Goal: Task Accomplishment & Management: Complete application form

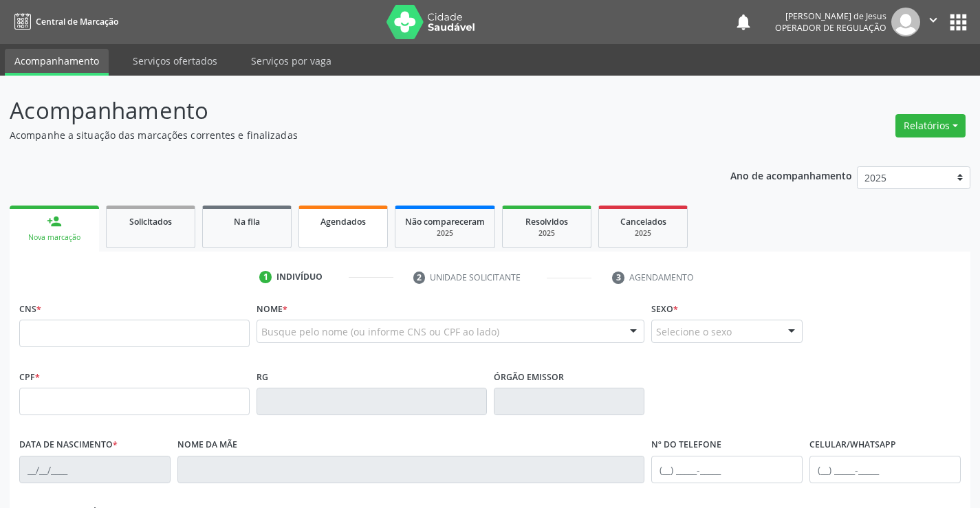
click at [340, 220] on span "Agendados" at bounding box center [343, 222] width 45 height 12
drag, startPoint x: 340, startPoint y: 220, endPoint x: 356, endPoint y: 207, distance: 20.5
click at [355, 209] on link "Agendados" at bounding box center [343, 227] width 89 height 43
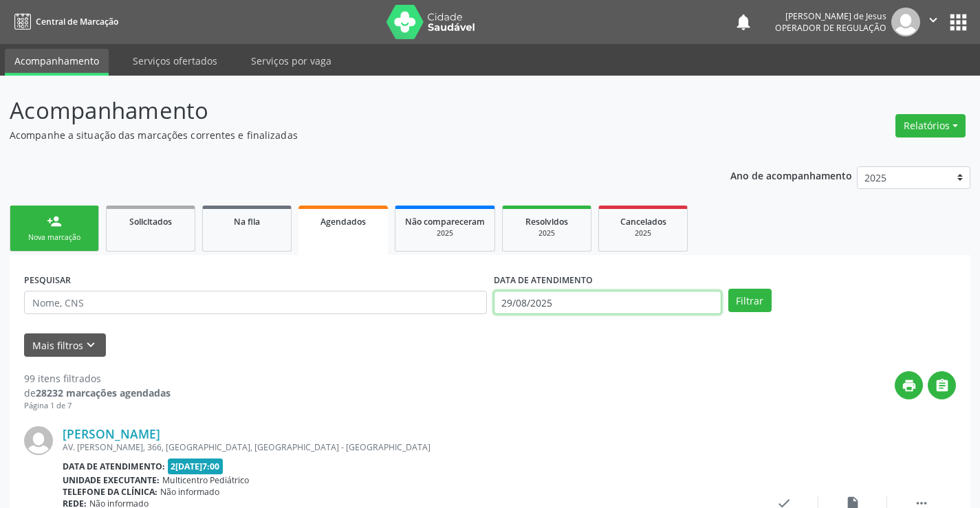
click at [623, 299] on input "29/08/2025" at bounding box center [608, 302] width 228 height 23
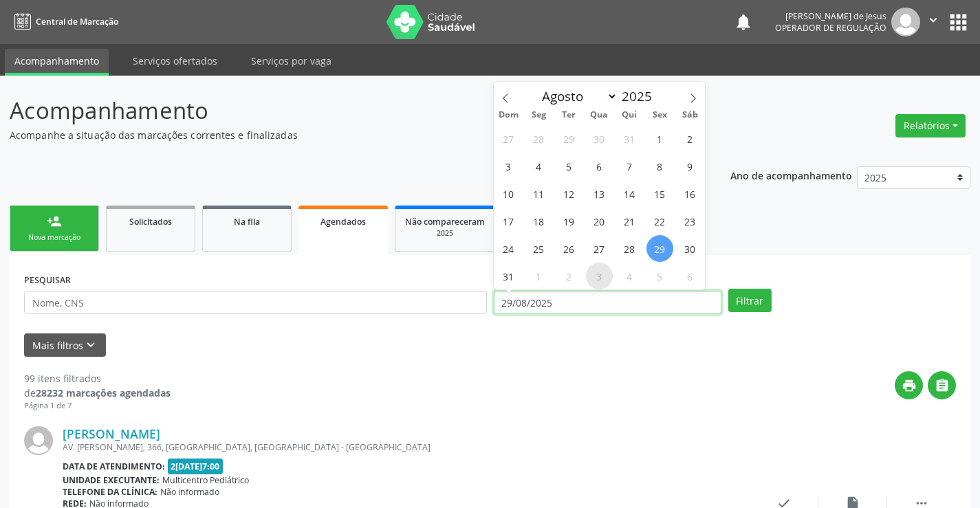
drag, startPoint x: 623, startPoint y: 299, endPoint x: 611, endPoint y: 279, distance: 22.5
click at [613, 283] on body "Central de Marcação notifications [PERSON_NAME] Operador de regulação  Configu…" at bounding box center [490, 254] width 980 height 508
click at [611, 279] on span "3" at bounding box center [599, 276] width 27 height 27
type input "0[DATE]"
click at [623, 292] on body "Central de Marcação notifications [PERSON_NAME] Operador de regulação  Configu…" at bounding box center [490, 254] width 980 height 508
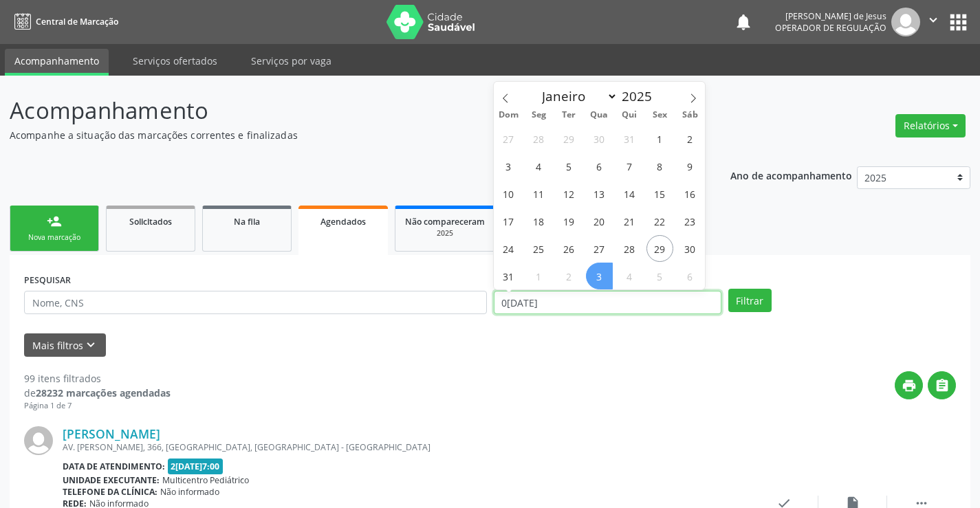
click at [626, 299] on input "0[DATE]" at bounding box center [608, 302] width 228 height 23
click at [626, 294] on input "0[DATE]" at bounding box center [608, 302] width 228 height 23
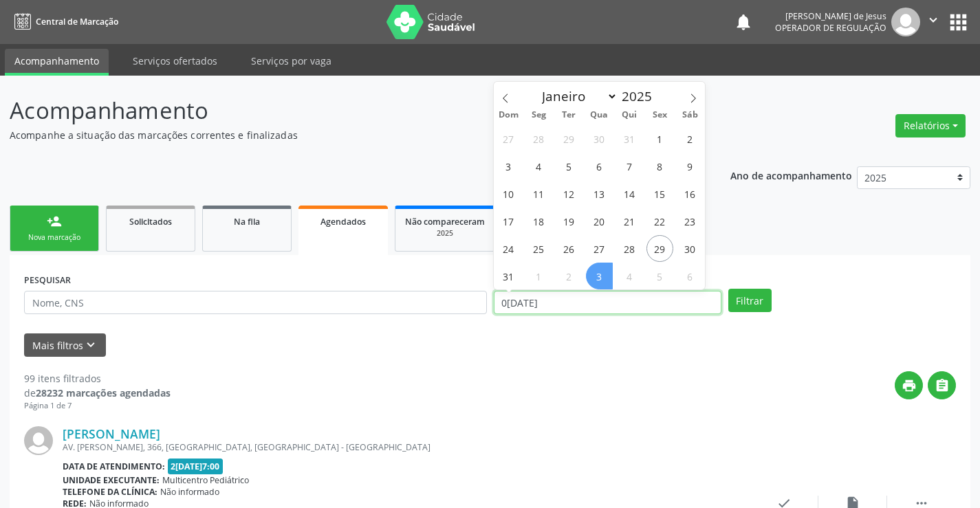
click at [627, 305] on input "0[DATE]" at bounding box center [608, 302] width 228 height 23
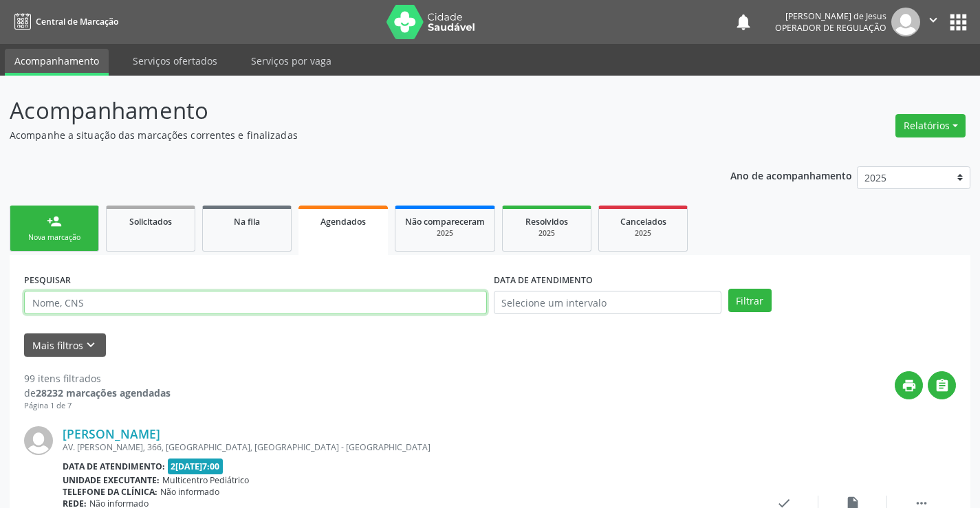
click at [281, 302] on input "text" at bounding box center [255, 302] width 463 height 23
click at [281, 301] on input "text" at bounding box center [255, 302] width 463 height 23
type input "706204530283964"
click at [728, 289] on button "Filtrar" at bounding box center [749, 300] width 43 height 23
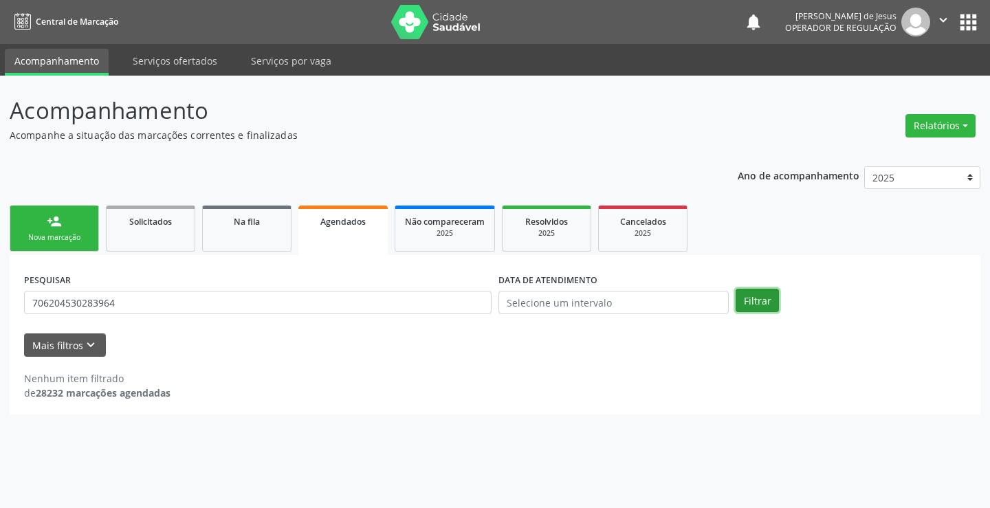
click at [752, 299] on button "Filtrar" at bounding box center [757, 300] width 43 height 23
click at [752, 298] on button "Filtrar" at bounding box center [757, 300] width 43 height 23
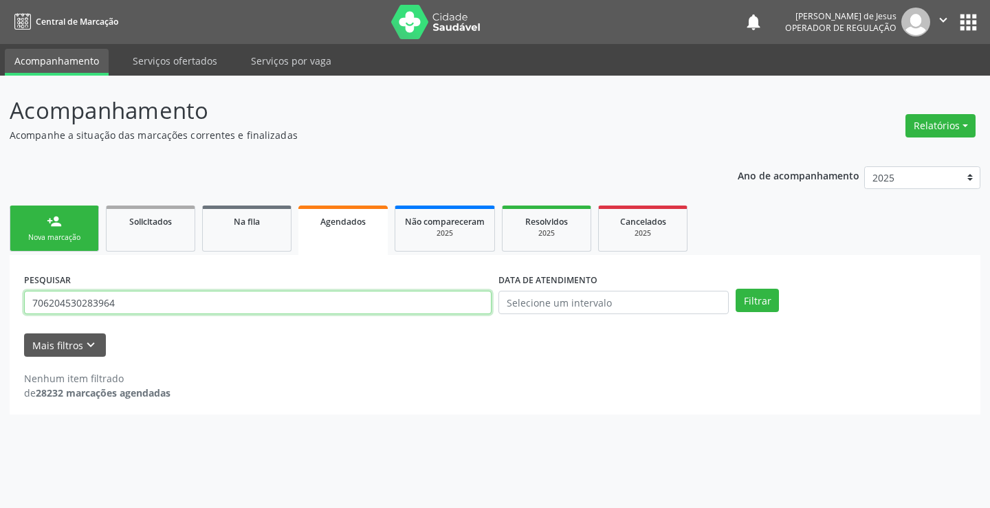
click at [362, 305] on input "706204530283964" at bounding box center [258, 302] width 468 height 23
click at [363, 305] on input "706204530283964" at bounding box center [258, 302] width 468 height 23
type input "[PERSON_NAME]"
click at [736, 289] on button "Filtrar" at bounding box center [757, 300] width 43 height 23
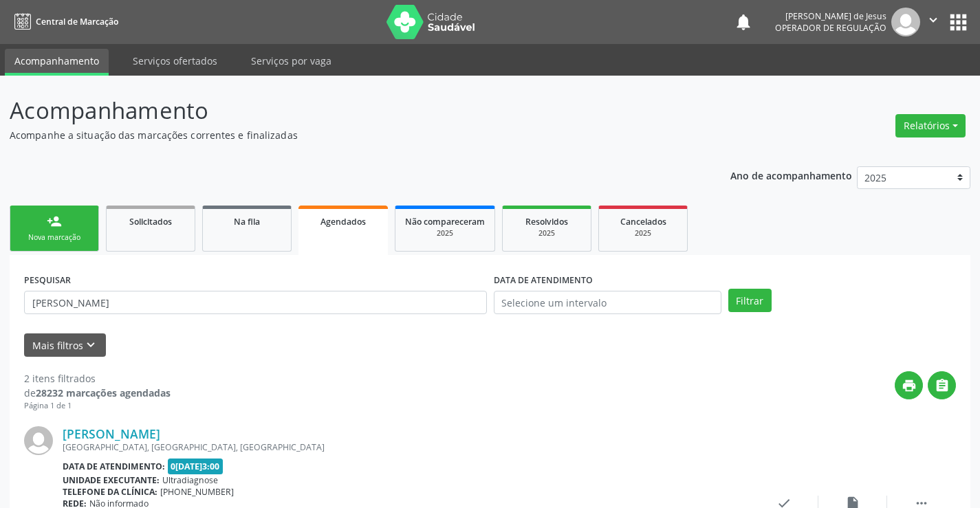
click at [72, 226] on link "person_add Nova marcação" at bounding box center [54, 229] width 89 height 46
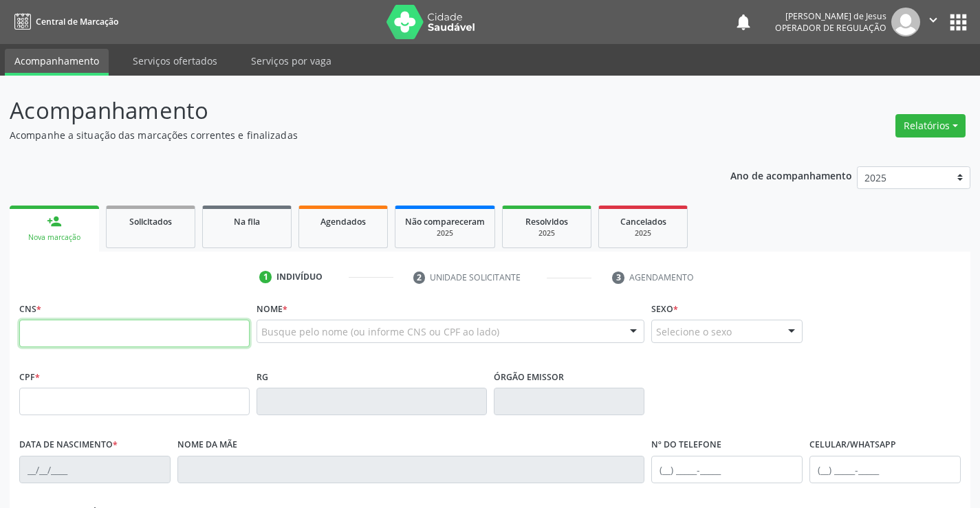
click at [61, 339] on input "text" at bounding box center [134, 334] width 230 height 28
type input "705 8084 0437 3637"
type input "1[DATE]"
type input "S/N"
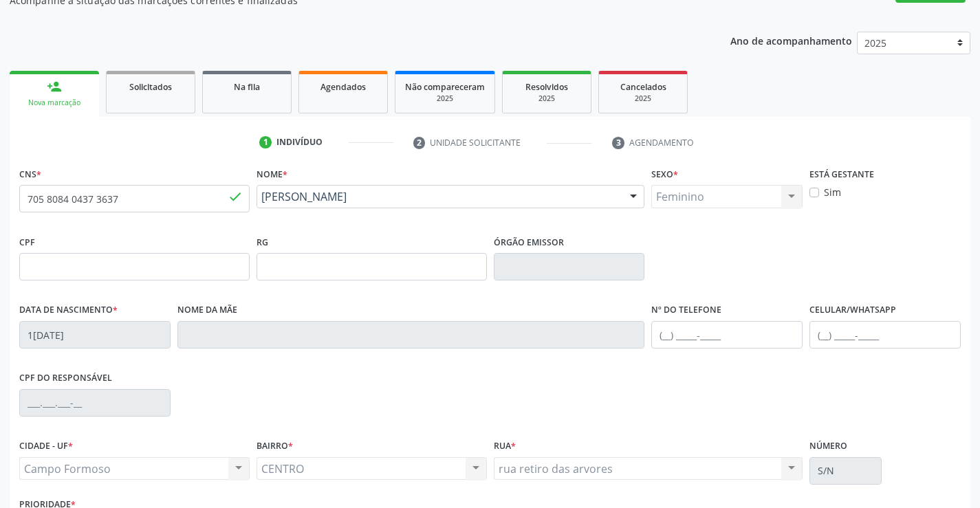
scroll to position [200, 0]
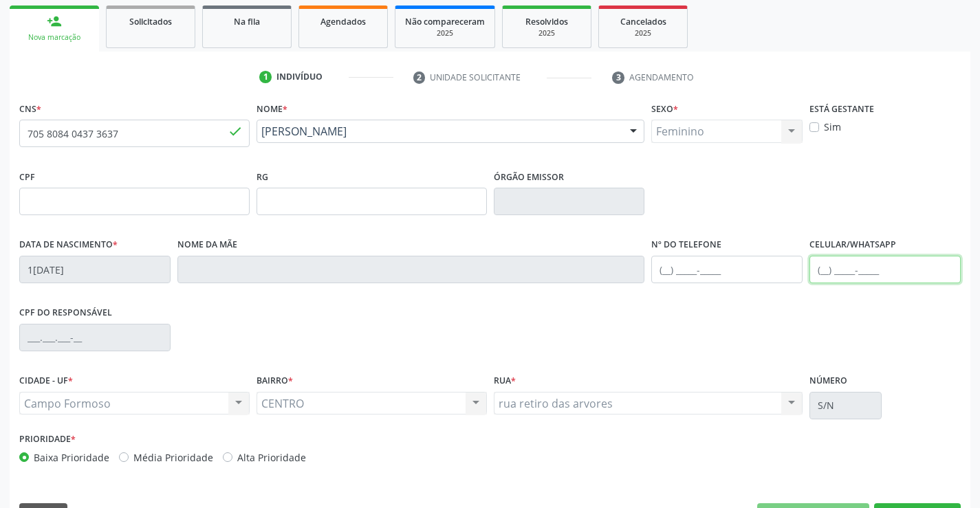
click at [823, 269] on input "text" at bounding box center [885, 270] width 151 height 28
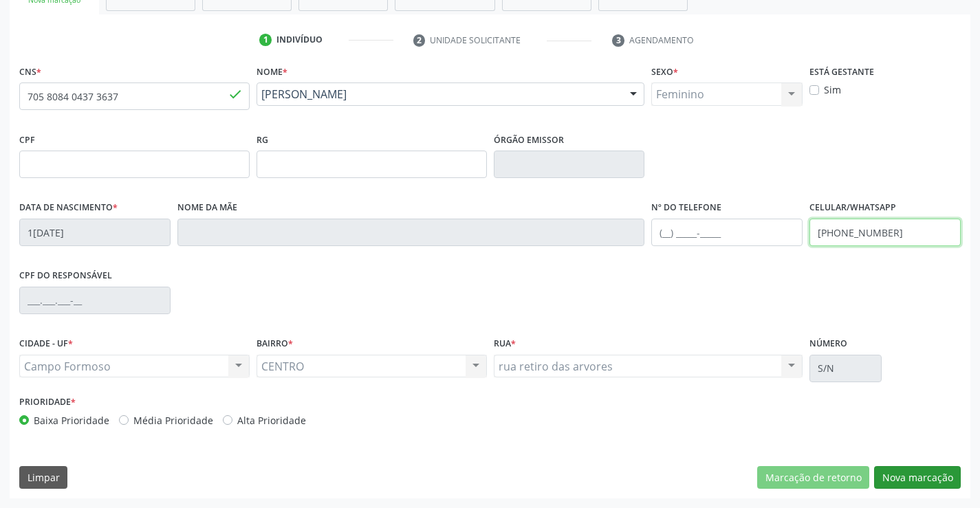
type input "[PHONE_NUMBER]"
click at [908, 484] on button "Nova marcação" at bounding box center [917, 477] width 87 height 23
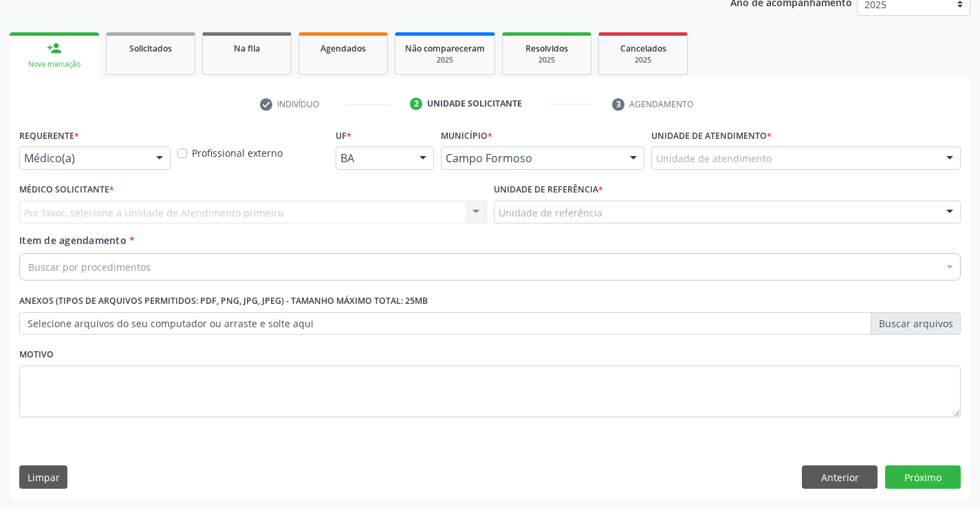
scroll to position [173, 0]
click at [164, 160] on div at bounding box center [159, 158] width 21 height 23
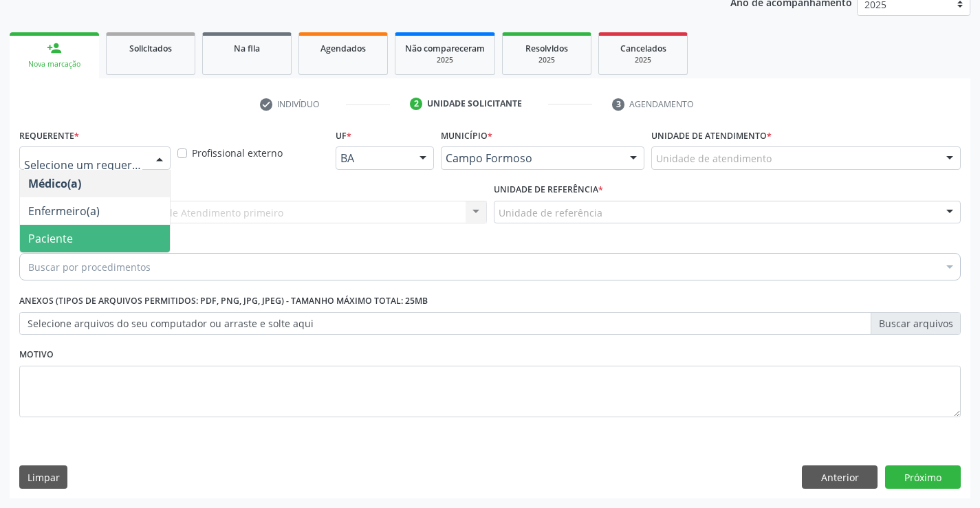
click at [107, 241] on span "Paciente" at bounding box center [95, 239] width 150 height 28
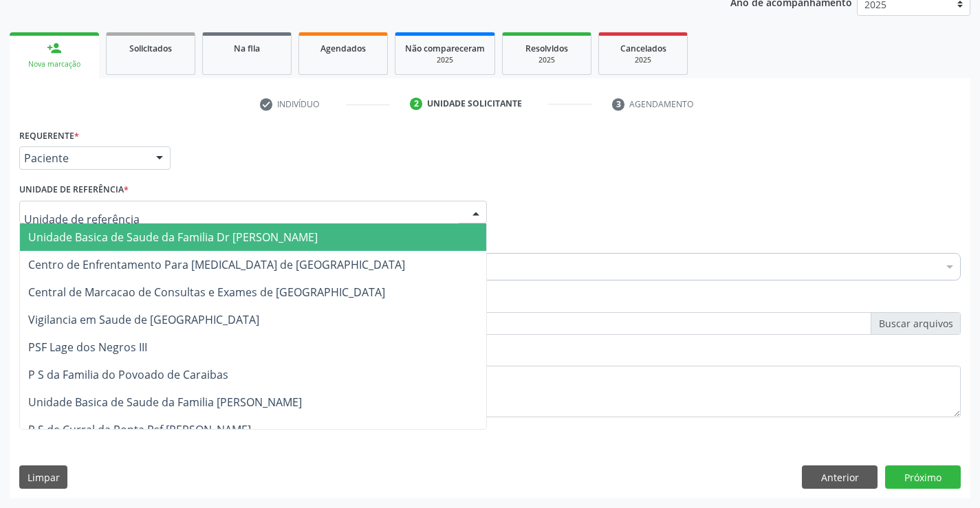
click at [133, 213] on div at bounding box center [253, 212] width 468 height 23
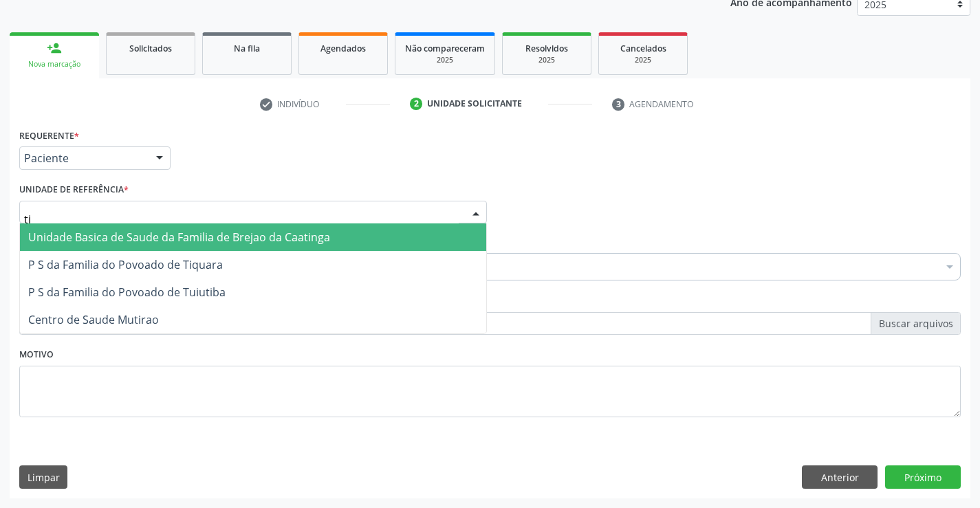
type input "tiq"
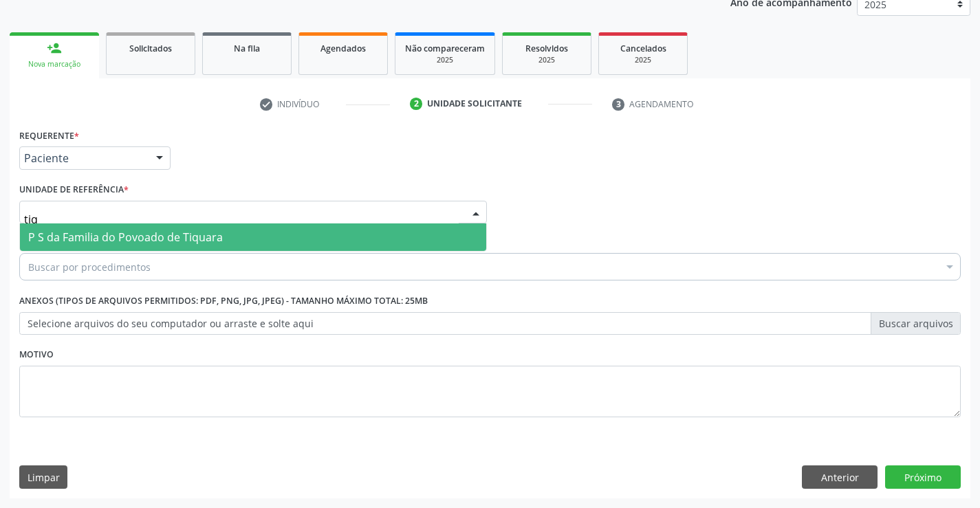
click at [142, 231] on span "P S da Familia do Povoado de Tiquara" at bounding box center [125, 237] width 195 height 15
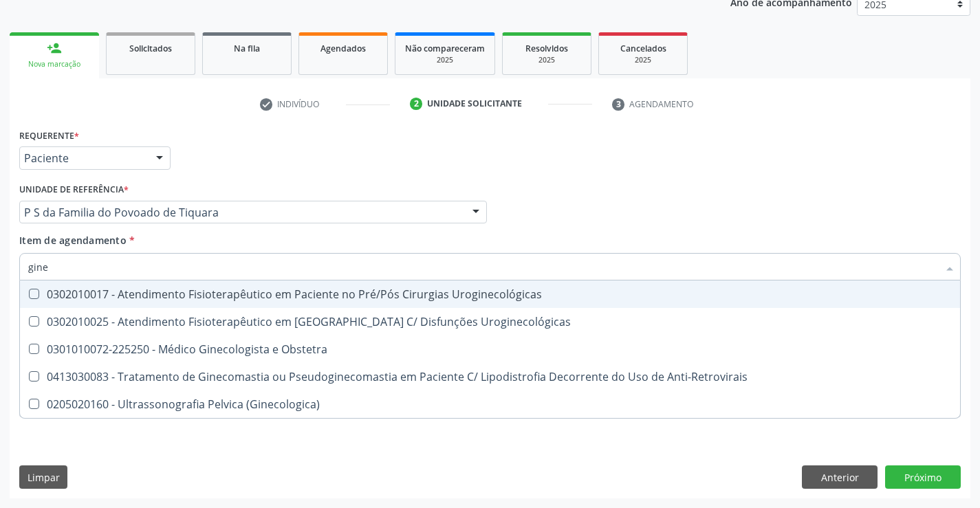
type input "ginec"
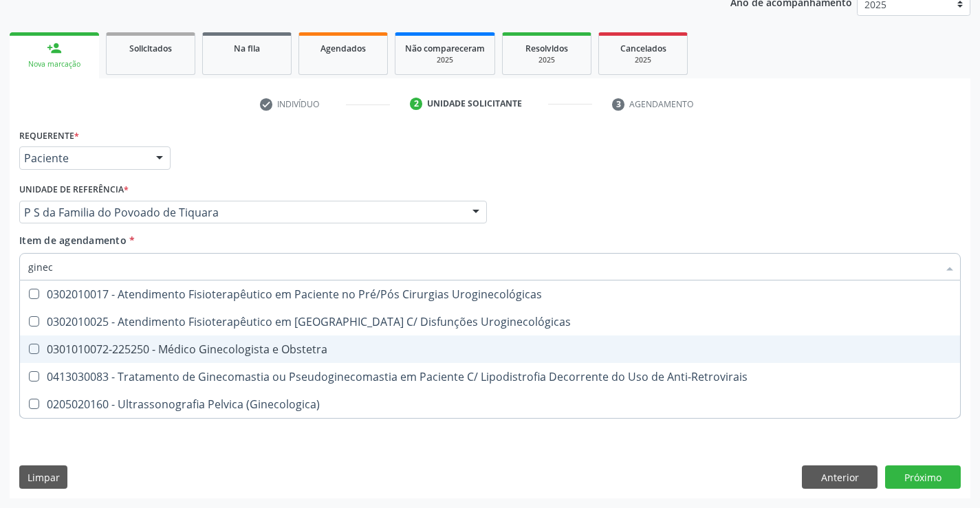
click at [248, 347] on div "0301010072-225250 - Médico Ginecologista e Obstetra" at bounding box center [490, 349] width 924 height 11
checkbox Obstetra "true"
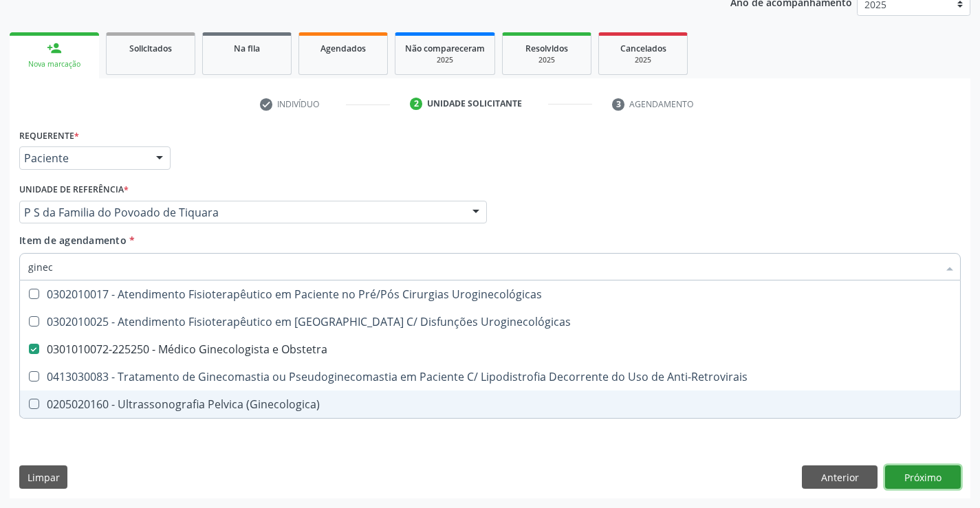
drag, startPoint x: 902, startPoint y: 473, endPoint x: 891, endPoint y: 459, distance: 17.8
click at [901, 472] on div "Requerente * Paciente Médico(a) Enfermeiro(a) Paciente Nenhum resultado encontr…" at bounding box center [490, 311] width 961 height 373
checkbox Uroginecológicas "true"
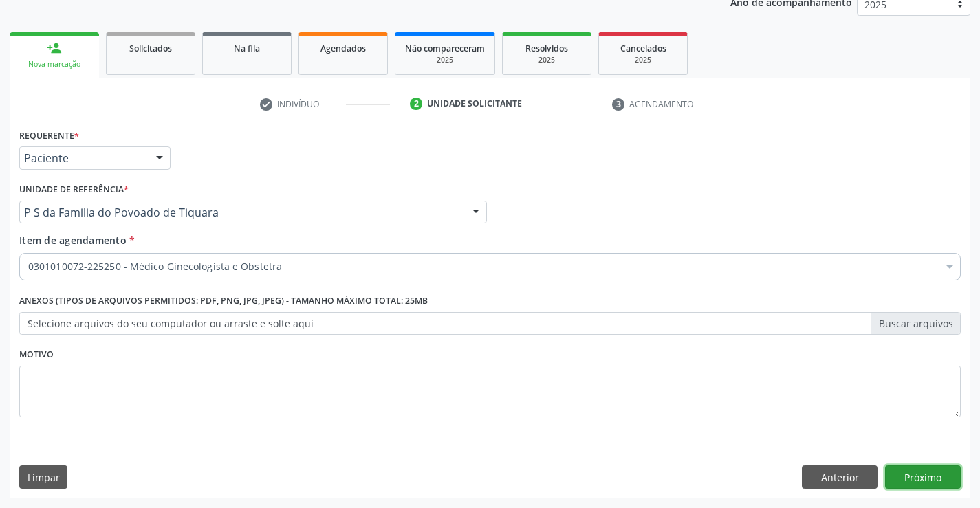
click at [899, 479] on button "Próximo" at bounding box center [923, 477] width 76 height 23
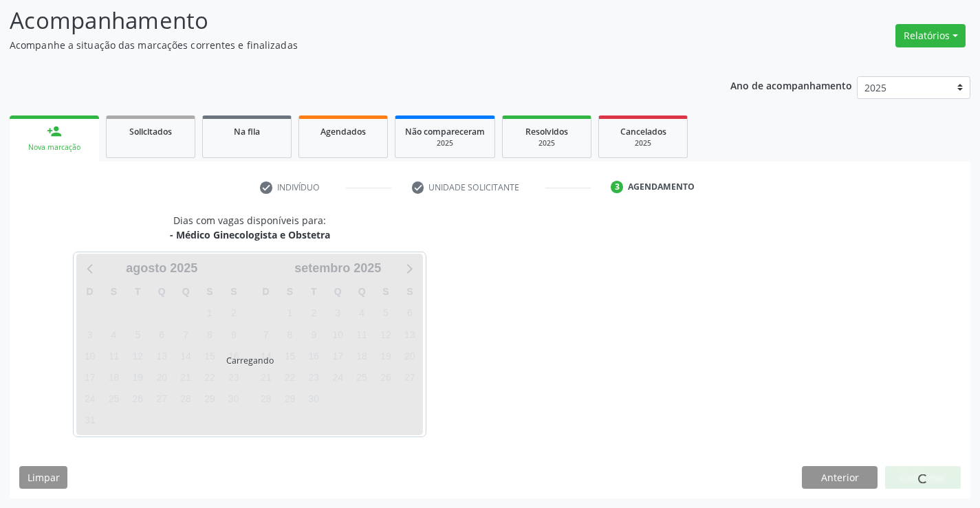
scroll to position [90, 0]
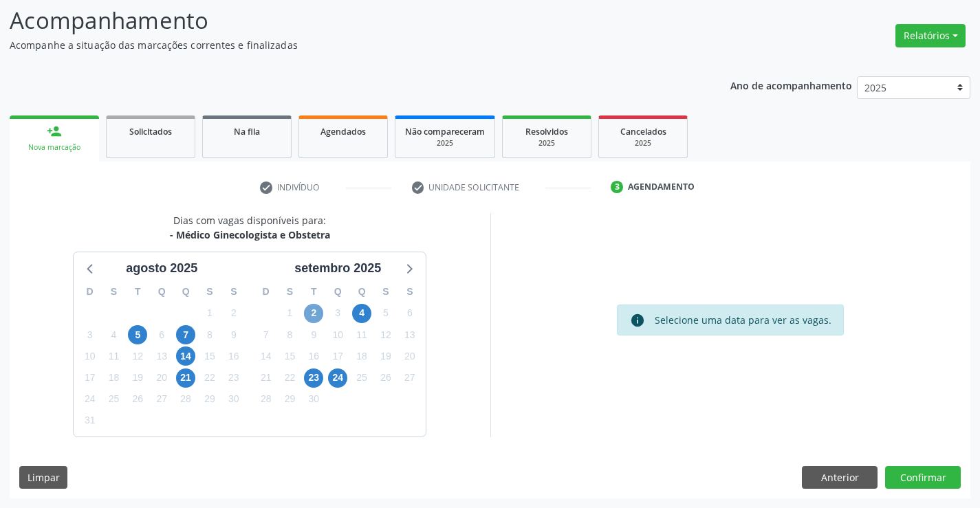
click at [309, 315] on span "2" at bounding box center [313, 313] width 19 height 19
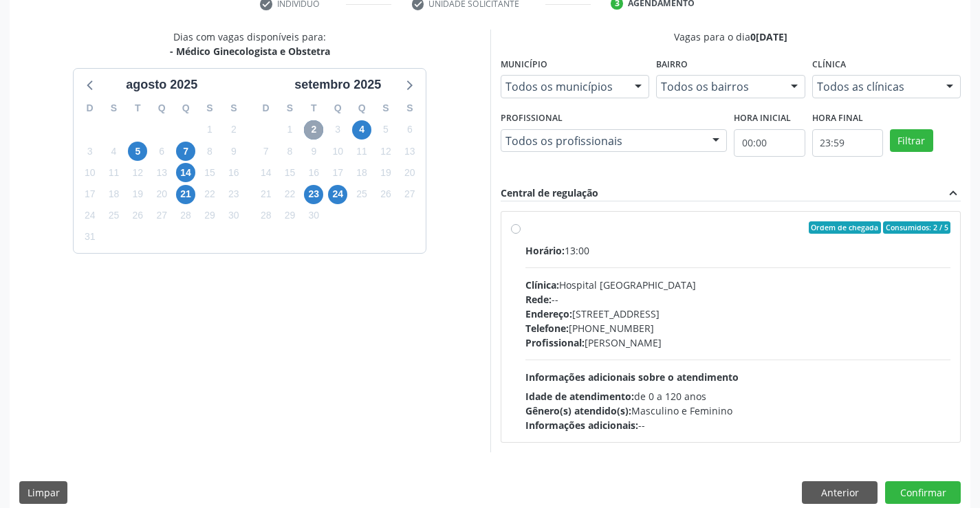
scroll to position [277, 0]
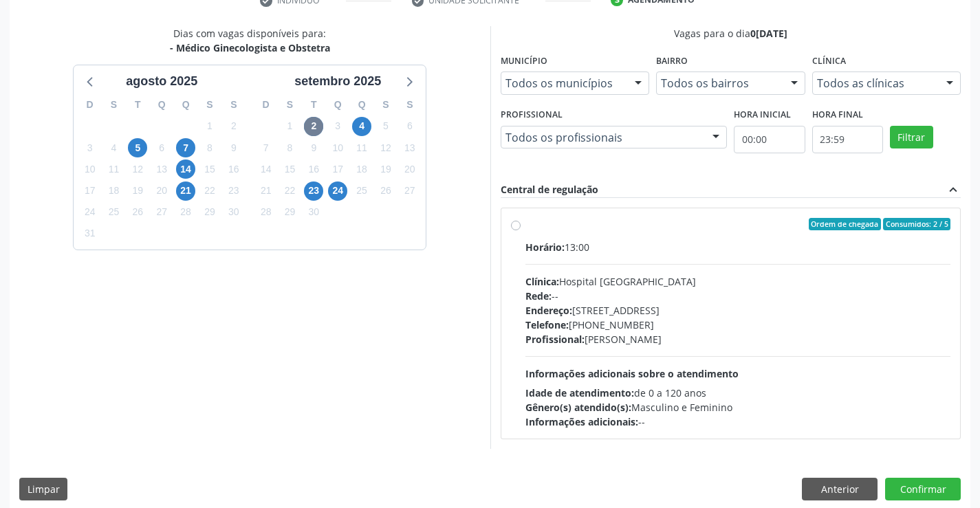
drag, startPoint x: 513, startPoint y: 225, endPoint x: 592, endPoint y: 248, distance: 81.6
click at [526, 224] on label "Ordem de chegada Consumidos: 2 / 5 Horário: 13:00 Clínica: Hospital [GEOGRAPHIC…" at bounding box center [739, 323] width 426 height 211
click at [514, 224] on input "Ordem de chegada Consumidos: 2 / 5 Horário: 13:00 Clínica: Hospital [GEOGRAPHIC…" at bounding box center [516, 224] width 10 height 12
radio input "true"
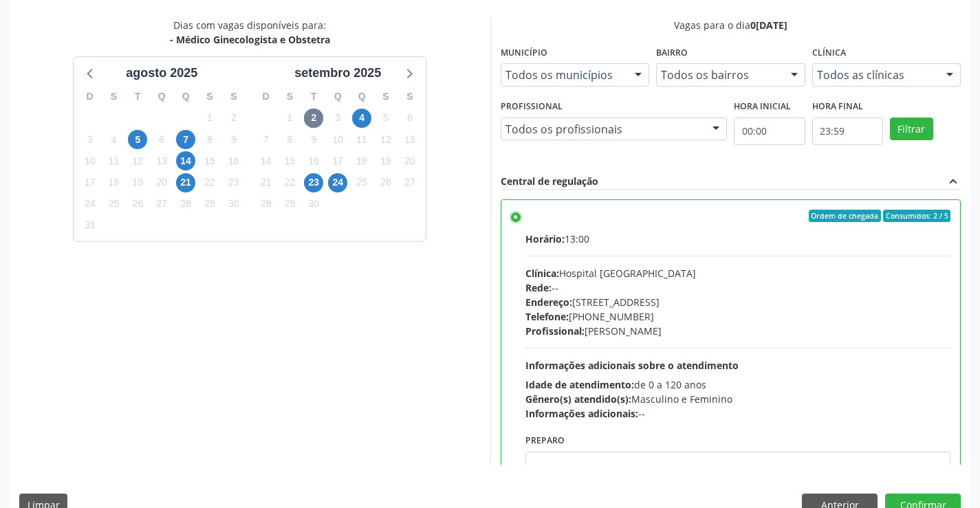
scroll to position [314, 0]
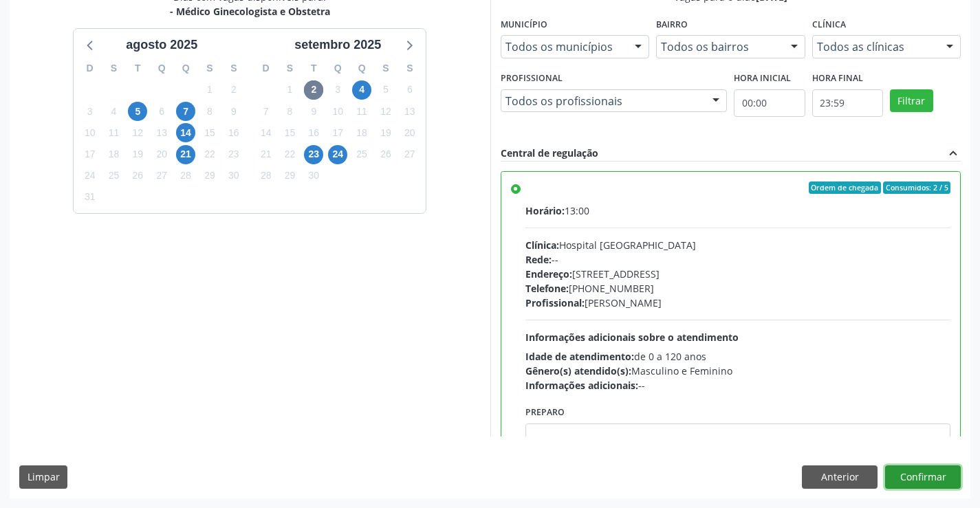
click at [918, 477] on button "Confirmar" at bounding box center [923, 477] width 76 height 23
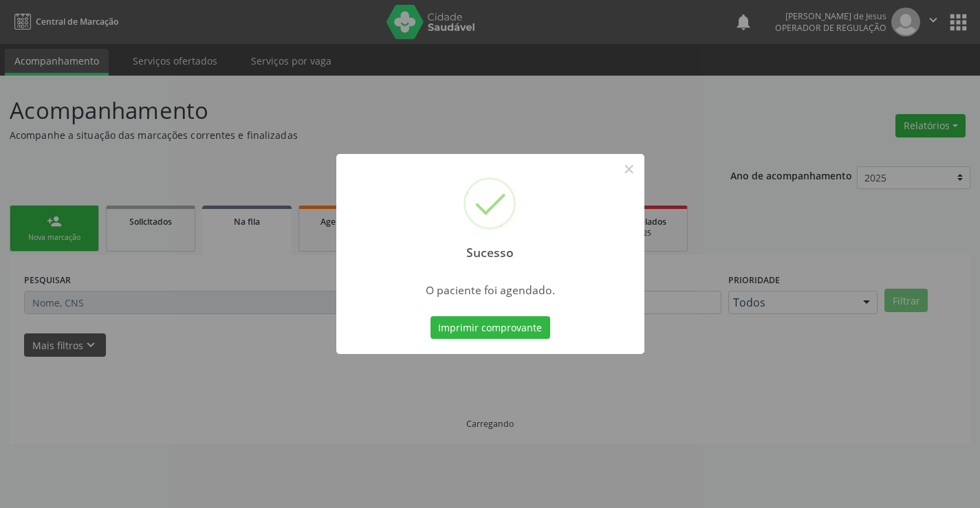
scroll to position [0, 0]
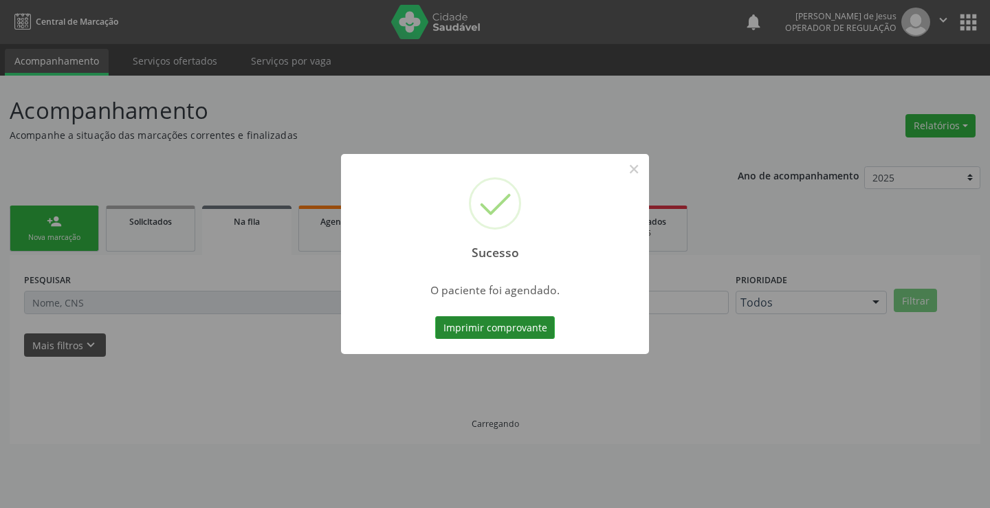
click at [493, 323] on button "Imprimir comprovante" at bounding box center [495, 327] width 120 height 23
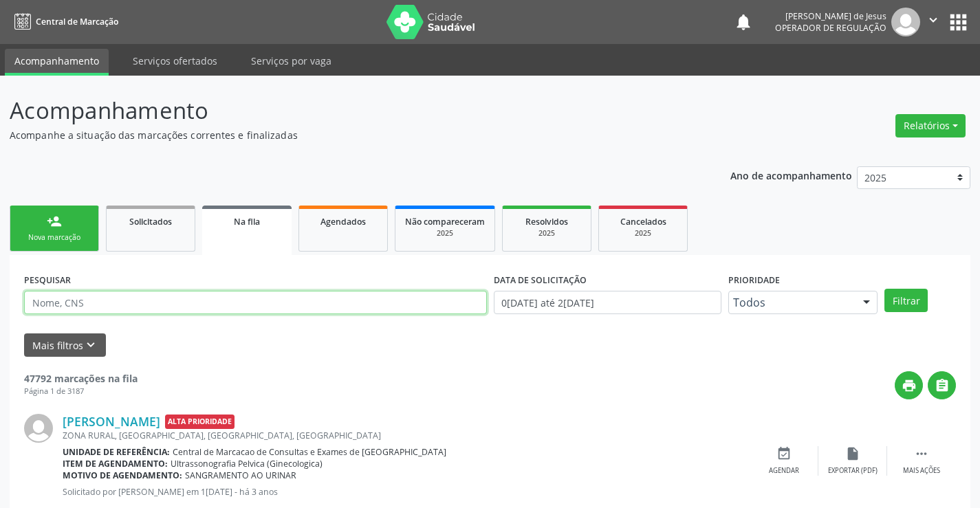
click at [212, 296] on input "text" at bounding box center [255, 302] width 463 height 23
click at [211, 296] on input "text" at bounding box center [255, 302] width 463 height 23
type input "700207992077527"
click at [885, 289] on button "Filtrar" at bounding box center [906, 300] width 43 height 23
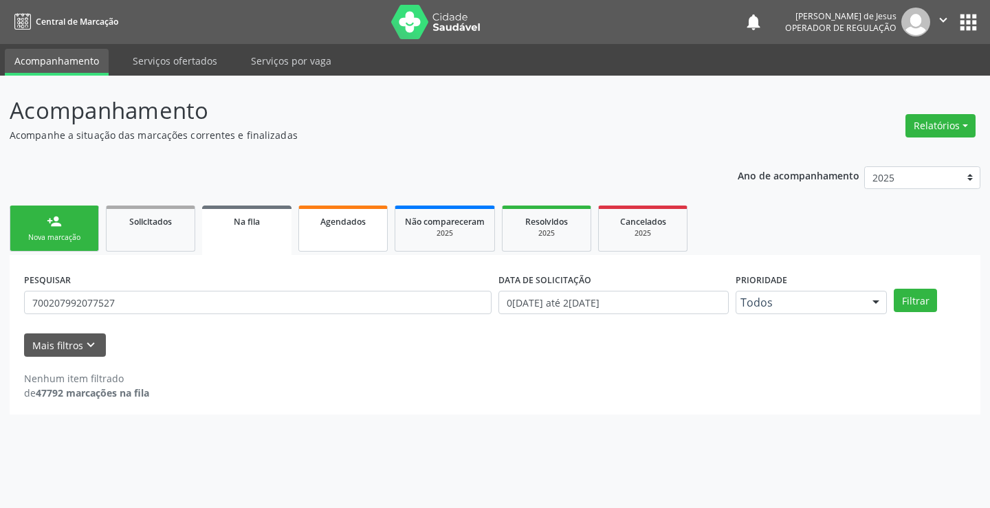
click at [339, 216] on div "Agendados" at bounding box center [343, 221] width 69 height 14
click at [341, 215] on div "Agendados" at bounding box center [343, 221] width 69 height 14
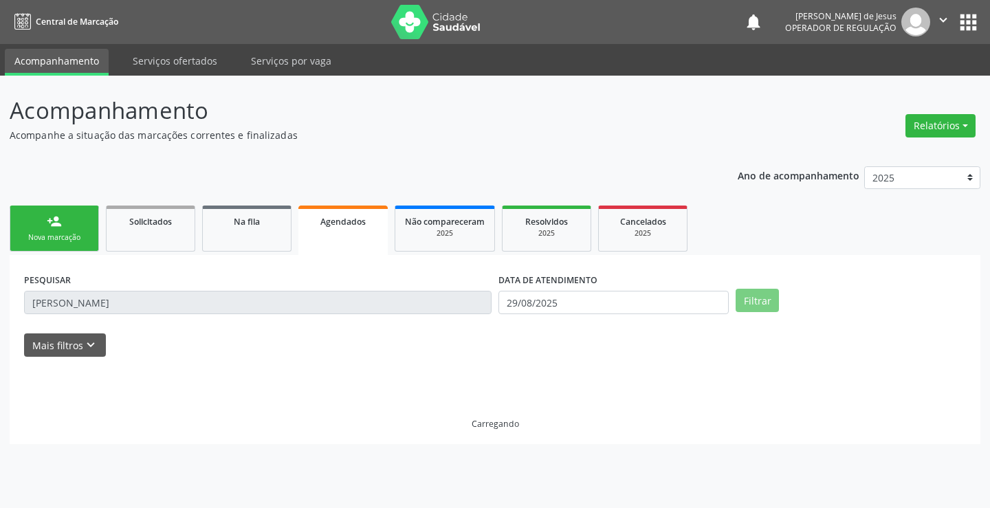
click at [341, 215] on div "Agendados" at bounding box center [343, 221] width 70 height 14
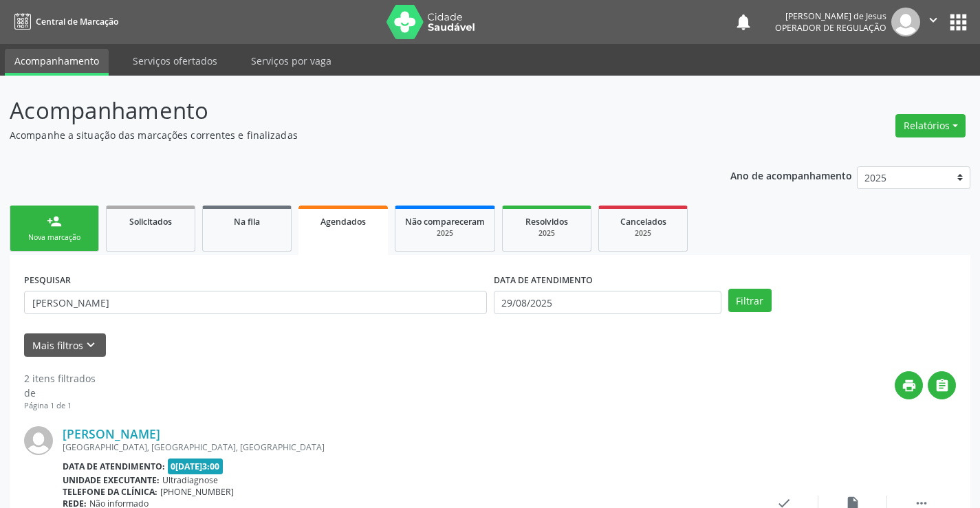
click at [342, 217] on span "Agendados" at bounding box center [343, 222] width 45 height 12
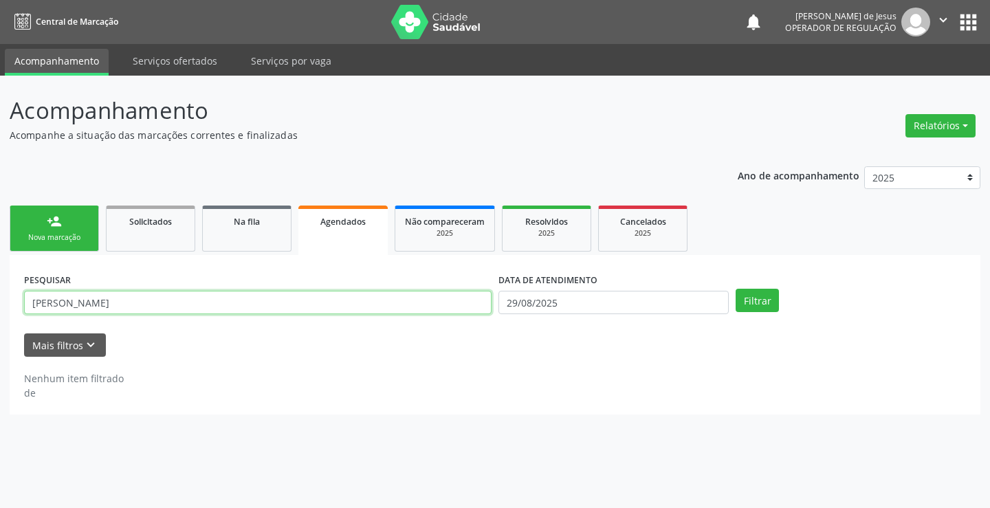
click at [307, 310] on input "[PERSON_NAME]" at bounding box center [258, 302] width 468 height 23
click at [308, 310] on input "[PERSON_NAME]" at bounding box center [258, 302] width 468 height 23
type input "700203992077527"
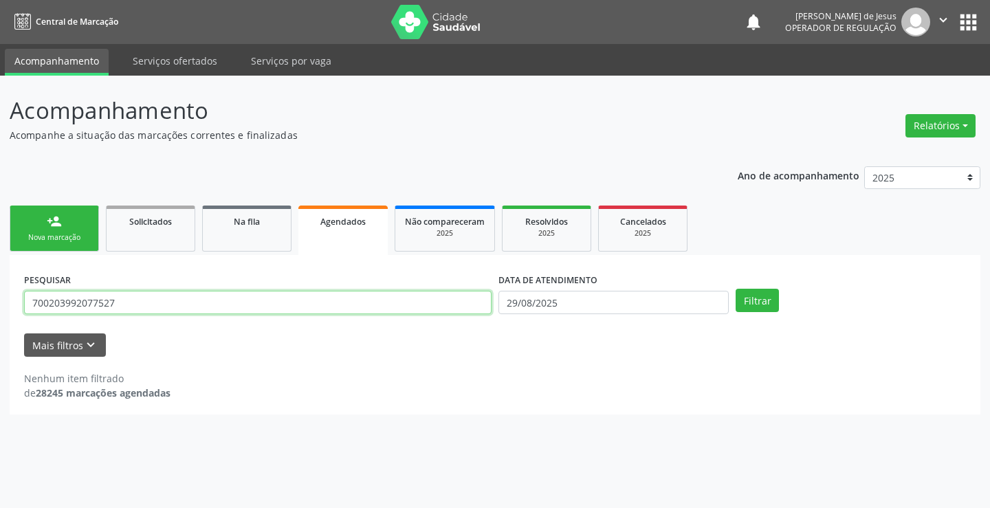
click at [736, 289] on button "Filtrar" at bounding box center [757, 300] width 43 height 23
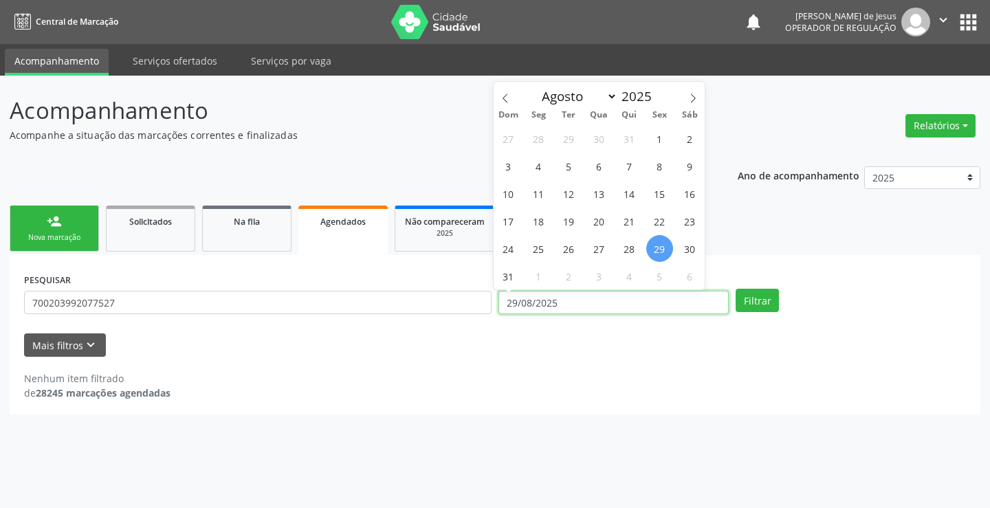
click at [652, 312] on input "29/08/2025" at bounding box center [614, 302] width 230 height 23
click at [736, 289] on button "Filtrar" at bounding box center [757, 300] width 43 height 23
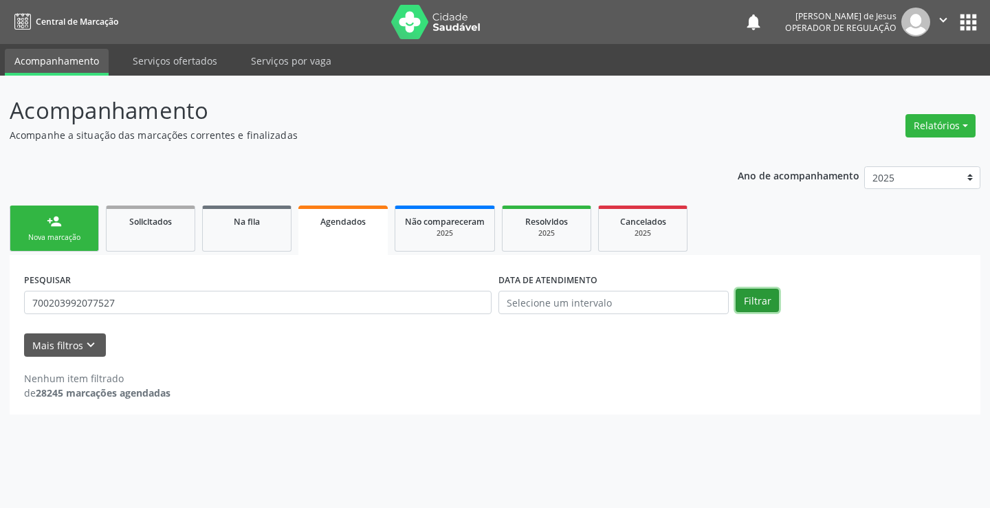
click at [746, 301] on button "Filtrar" at bounding box center [757, 300] width 43 height 23
click at [772, 300] on button "Filtrar" at bounding box center [757, 300] width 43 height 23
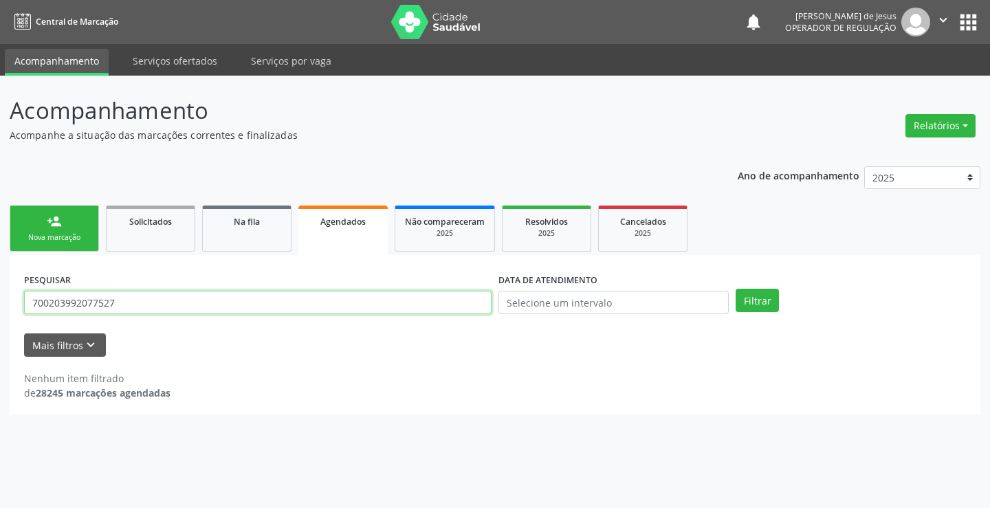
click at [384, 310] on input "700203992077527" at bounding box center [258, 302] width 468 height 23
type input "rosineide [PERSON_NAME]"
click at [736, 289] on button "Filtrar" at bounding box center [757, 300] width 43 height 23
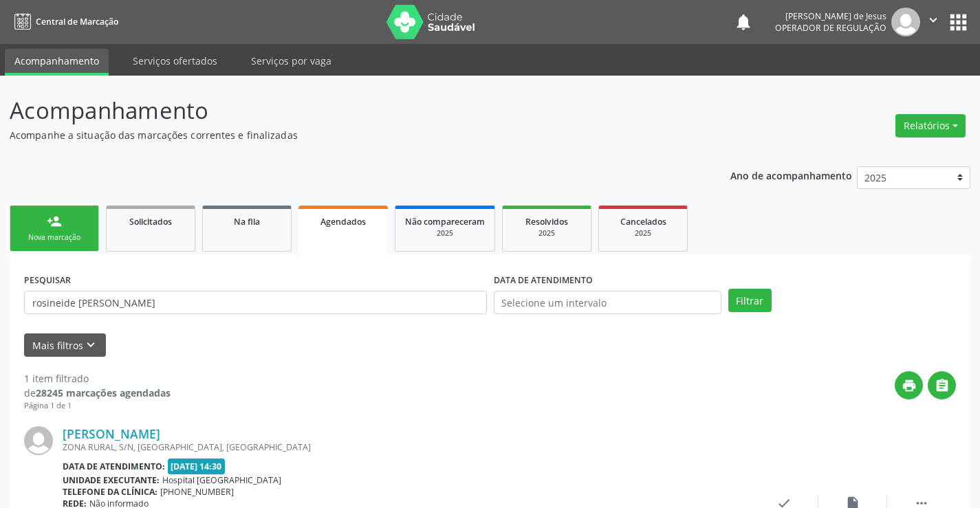
scroll to position [125, 0]
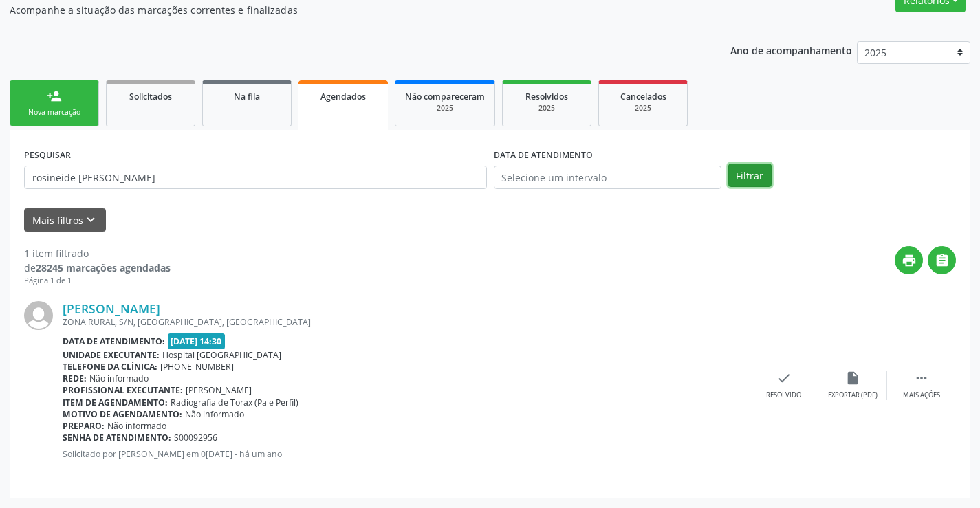
click at [757, 175] on button "Filtrar" at bounding box center [749, 175] width 43 height 23
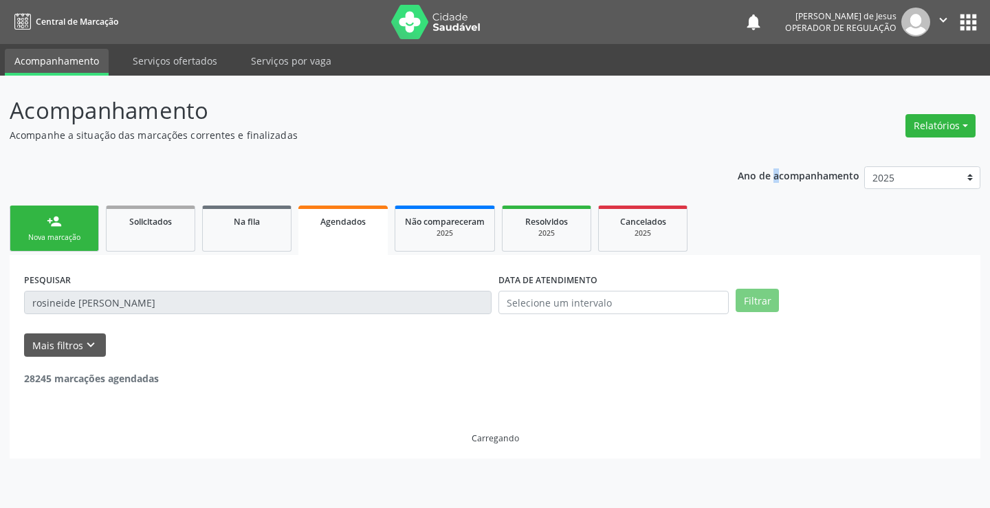
click at [757, 175] on p "Ano de acompanhamento" at bounding box center [799, 174] width 122 height 17
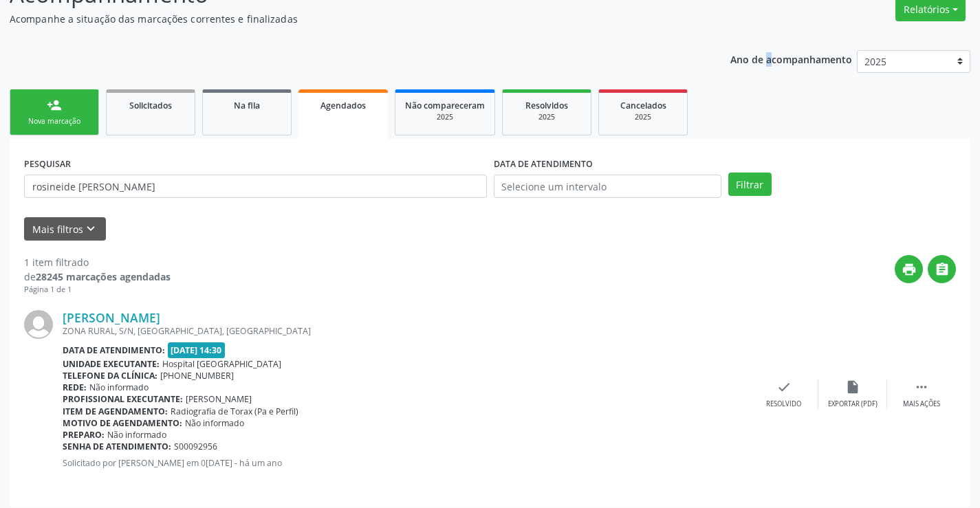
scroll to position [125, 0]
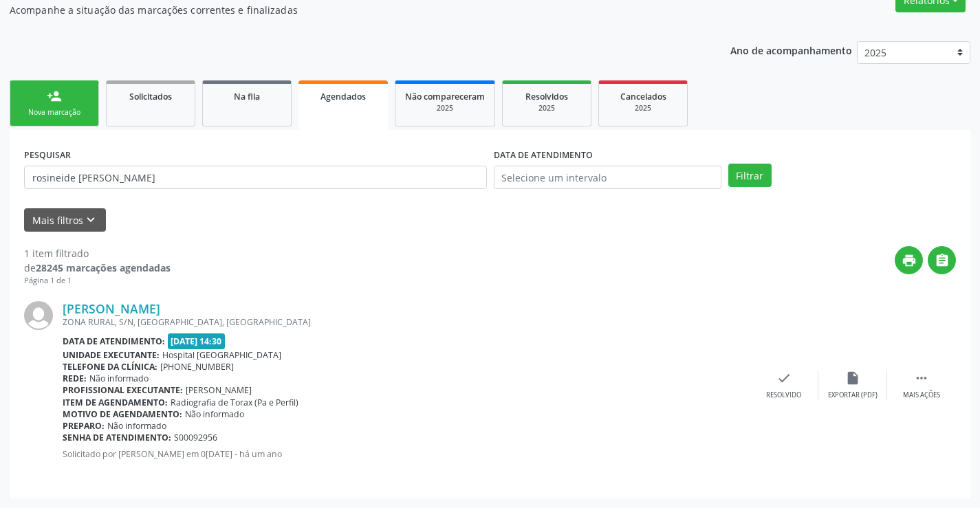
click at [755, 56] on p "Ano de acompanhamento" at bounding box center [791, 49] width 122 height 17
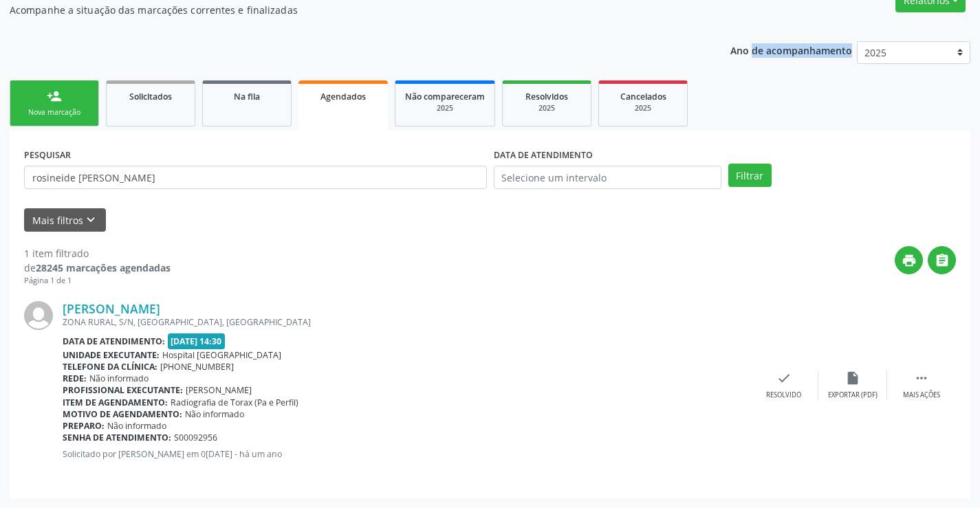
click at [755, 56] on p "Ano de acompanhamento" at bounding box center [791, 49] width 122 height 17
click at [763, 55] on p "Ano de acompanhamento" at bounding box center [791, 49] width 122 height 17
click at [763, 54] on p "Ano de acompanhamento" at bounding box center [791, 49] width 122 height 17
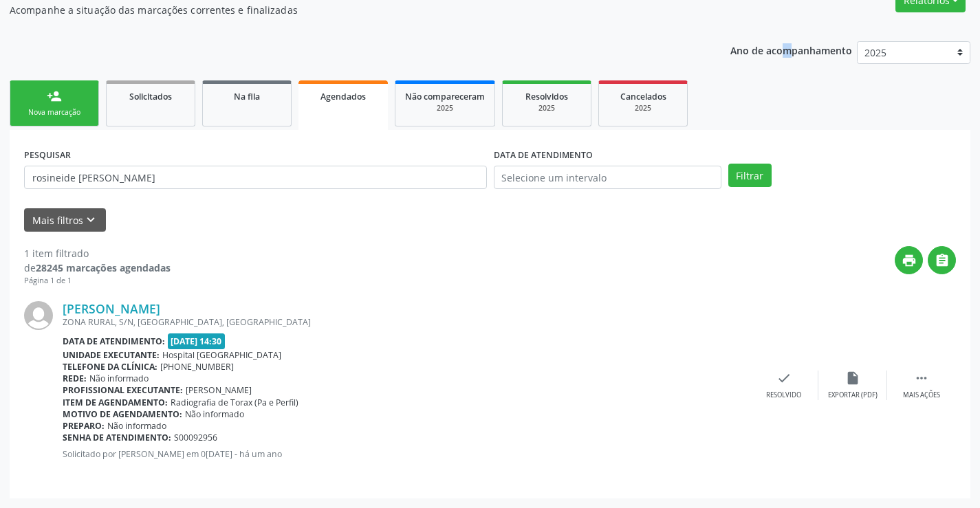
click at [764, 53] on p "Ano de acompanhamento" at bounding box center [791, 49] width 122 height 17
click at [300, 102] on link "Agendados" at bounding box center [343, 105] width 89 height 50
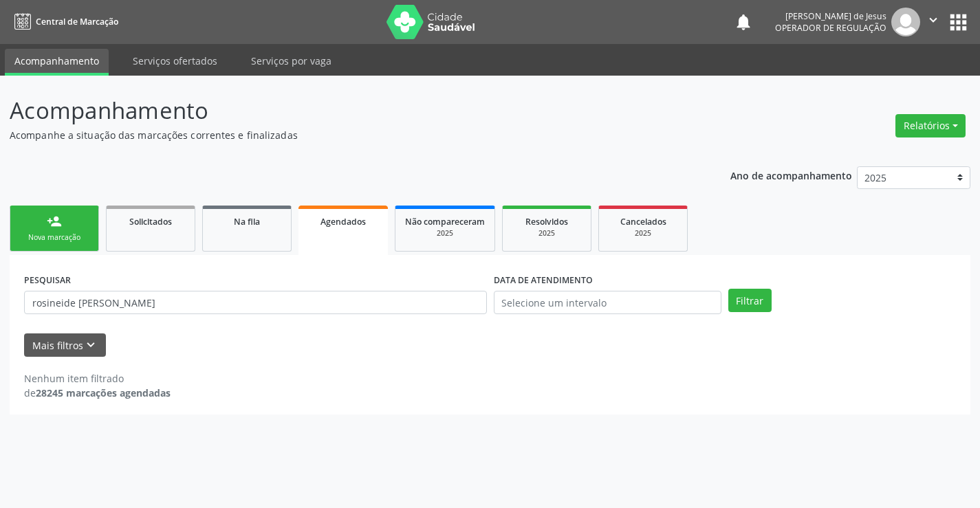
scroll to position [0, 0]
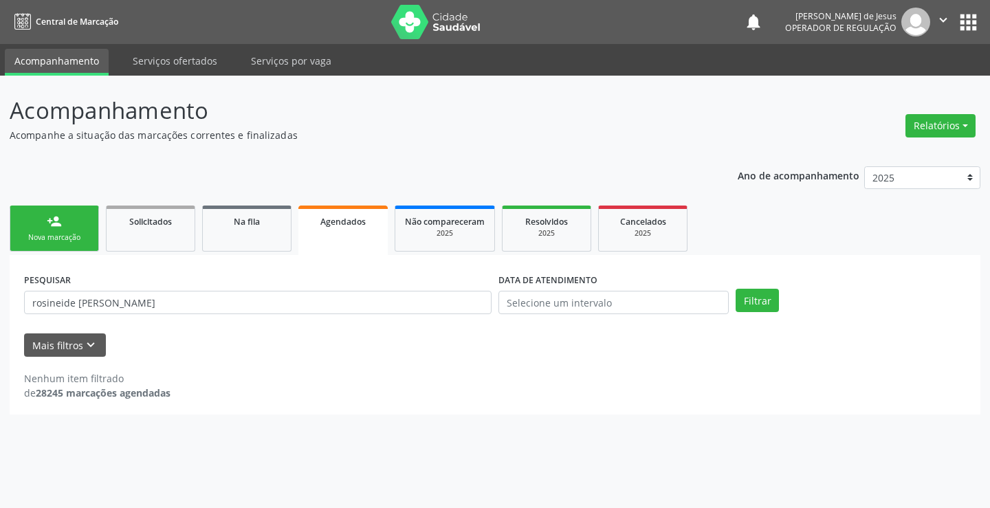
click at [300, 102] on p "Acompanhamento" at bounding box center [350, 111] width 680 height 34
click at [265, 227] on div "Na fila" at bounding box center [247, 221] width 69 height 14
click at [132, 228] on div "Solicitados" at bounding box center [150, 221] width 69 height 14
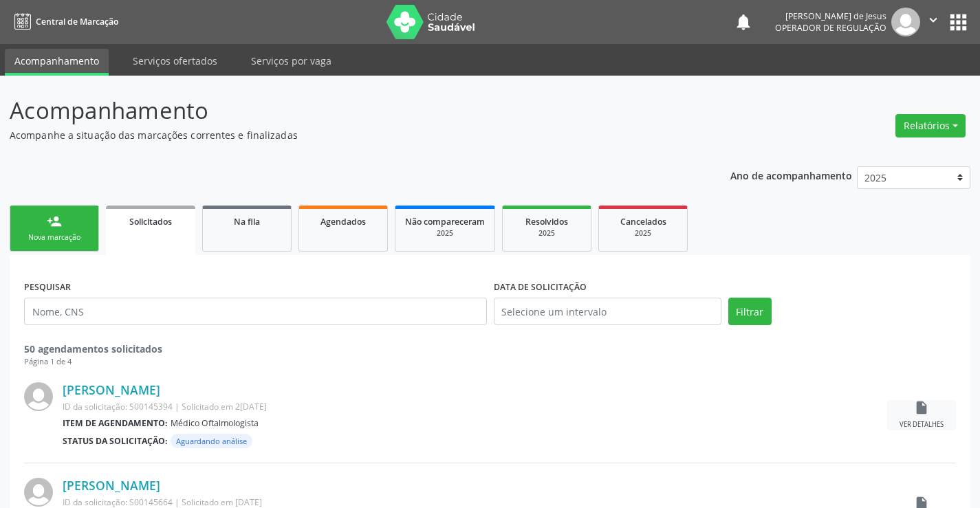
click at [913, 420] on div "insert_drive_file Ver detalhes" at bounding box center [921, 415] width 69 height 30
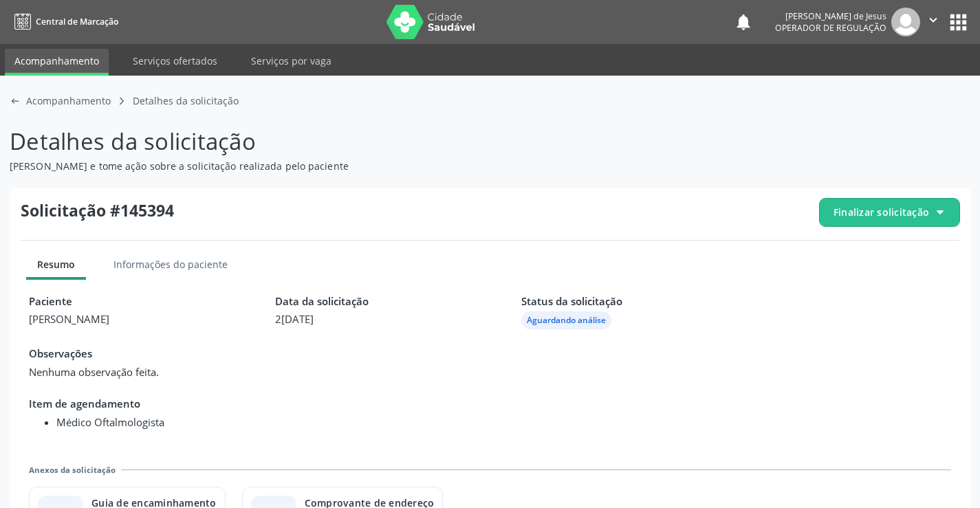
click at [67, 16] on span "Central de Marcação" at bounding box center [77, 22] width 83 height 12
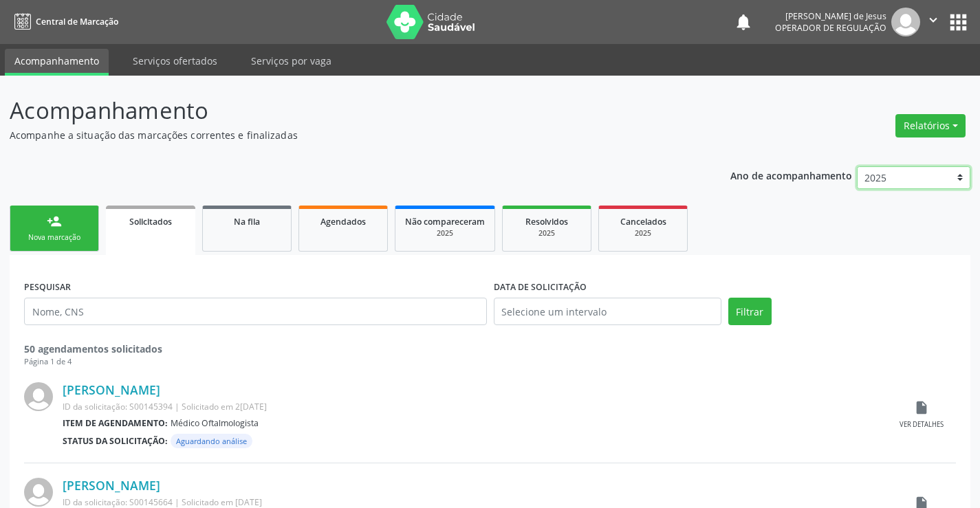
click at [960, 181] on select "2025 2024 2023" at bounding box center [913, 177] width 113 height 23
click at [341, 236] on link "Agendados" at bounding box center [343, 229] width 89 height 46
click at [342, 237] on link "Agendados" at bounding box center [343, 229] width 89 height 46
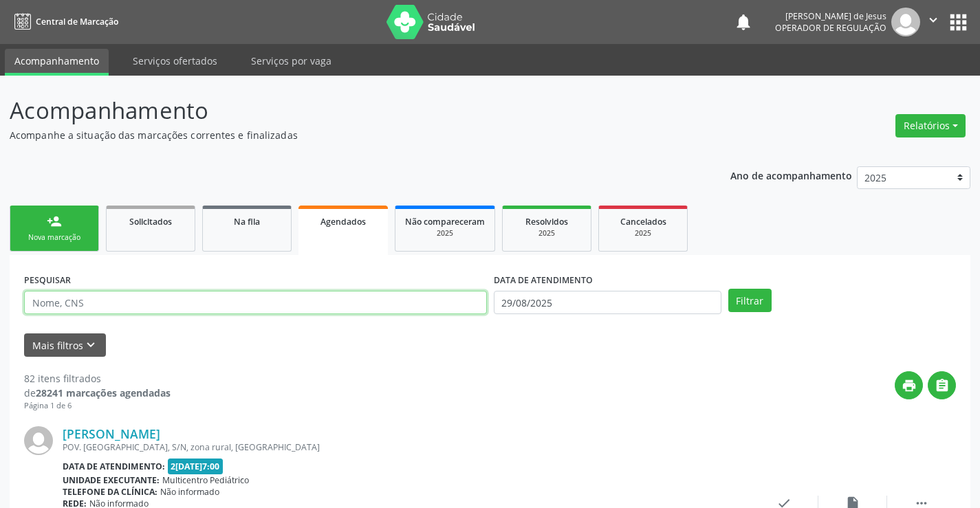
click at [397, 303] on input "text" at bounding box center [255, 302] width 463 height 23
click at [396, 302] on input "text" at bounding box center [255, 302] width 463 height 23
click at [393, 301] on input "text" at bounding box center [255, 302] width 463 height 23
type input "706509329614697"
click at [728, 289] on button "Filtrar" at bounding box center [749, 300] width 43 height 23
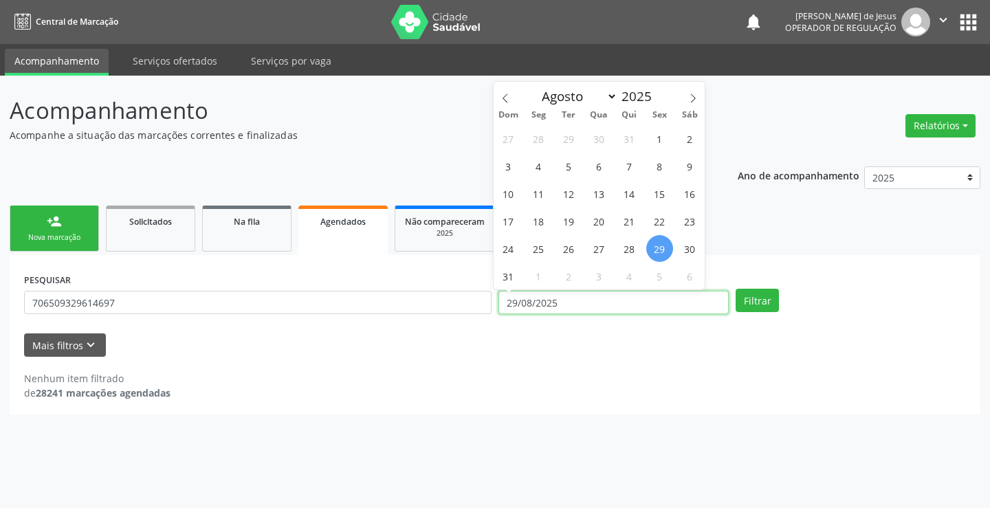
click at [578, 298] on input "29/08/2025" at bounding box center [614, 302] width 230 height 23
click at [576, 296] on input "29/08/2025" at bounding box center [614, 302] width 230 height 23
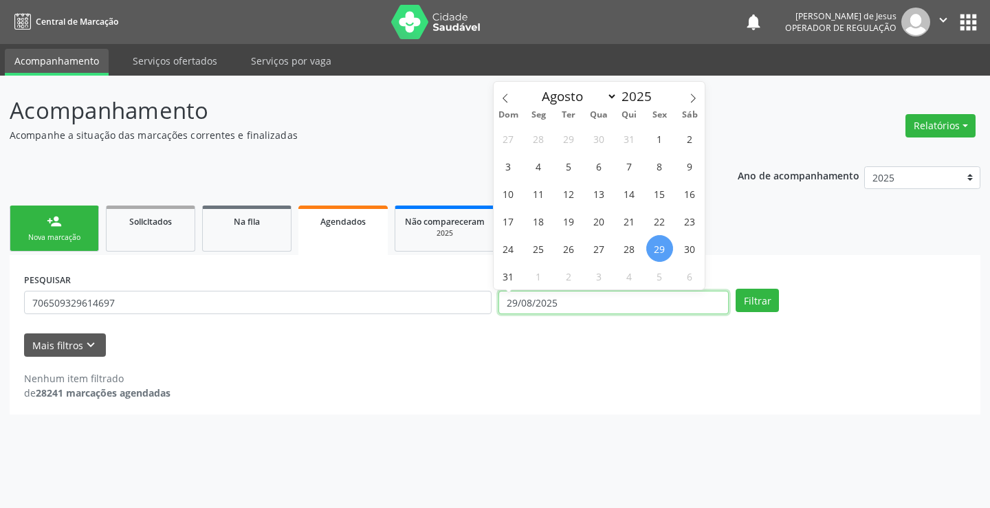
click at [575, 298] on input "29/08/2025" at bounding box center [614, 302] width 230 height 23
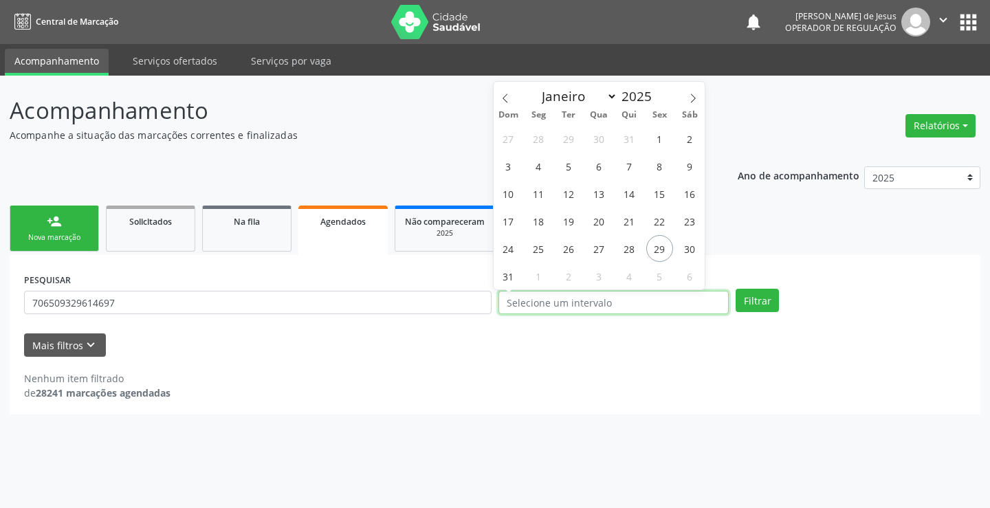
click at [736, 289] on button "Filtrar" at bounding box center [757, 300] width 43 height 23
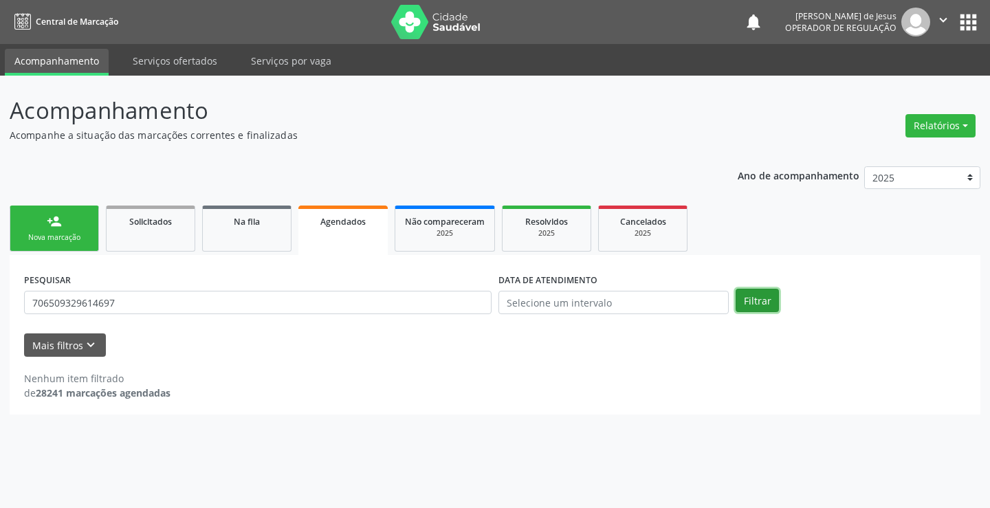
drag, startPoint x: 749, startPoint y: 294, endPoint x: 742, endPoint y: 292, distance: 7.0
click at [747, 294] on button "Filtrar" at bounding box center [757, 300] width 43 height 23
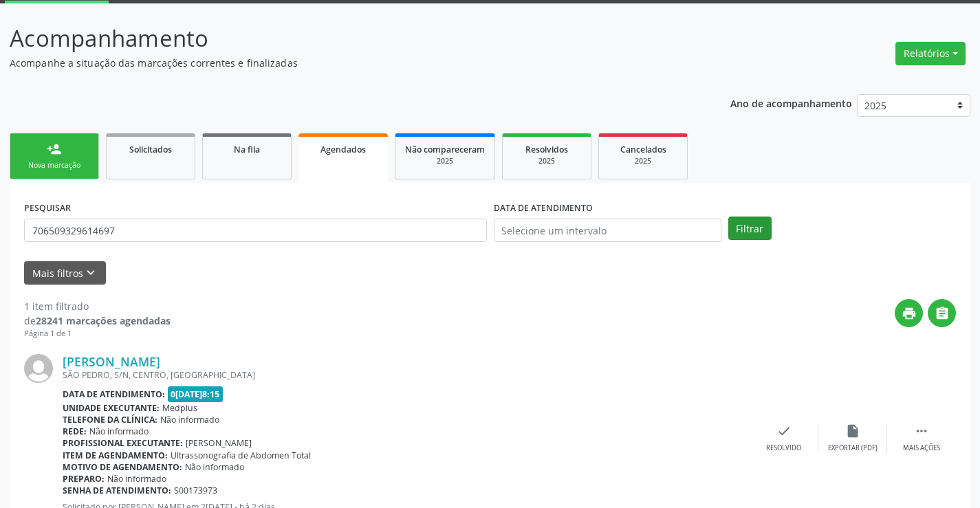
scroll to position [125, 0]
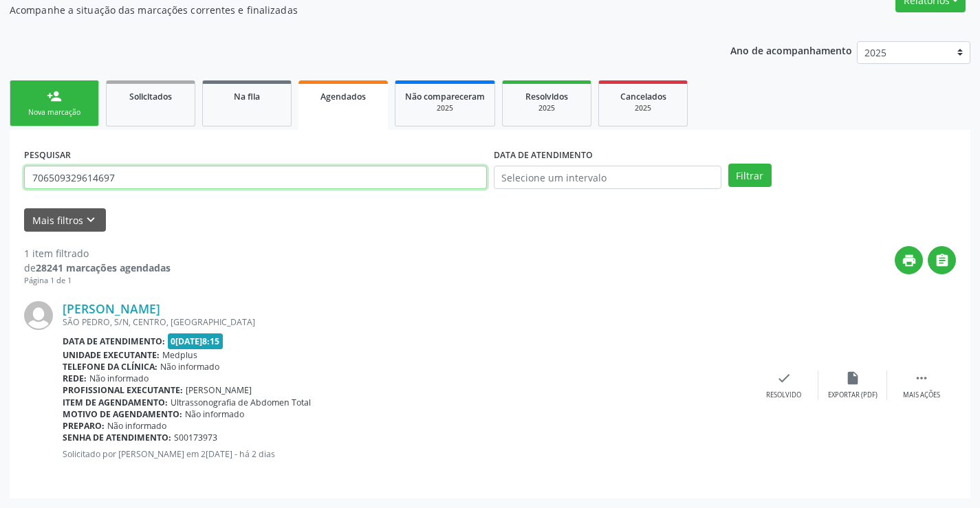
click at [248, 177] on input "706509329614697" at bounding box center [255, 177] width 463 height 23
type input "705005409146056"
click at [728, 164] on button "Filtrar" at bounding box center [749, 175] width 43 height 23
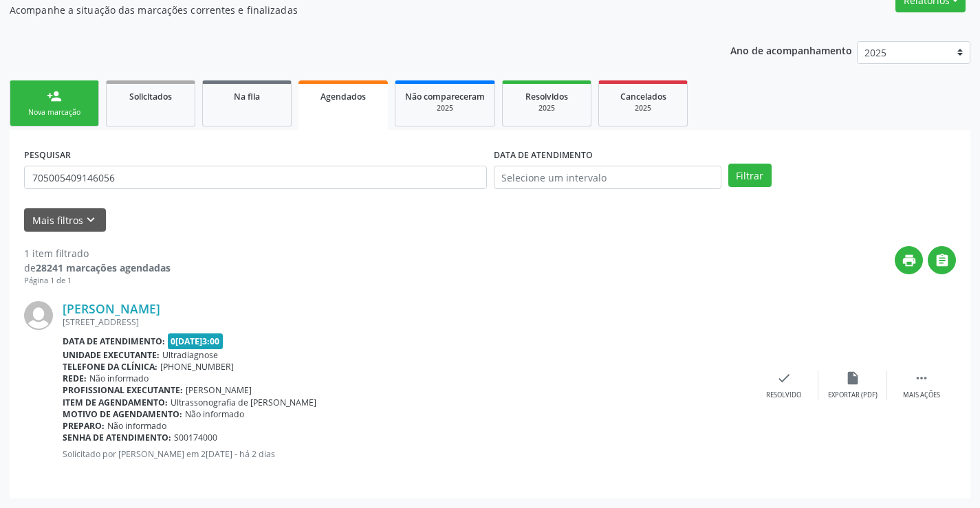
click at [41, 114] on div "Nova marcação" at bounding box center [54, 112] width 69 height 10
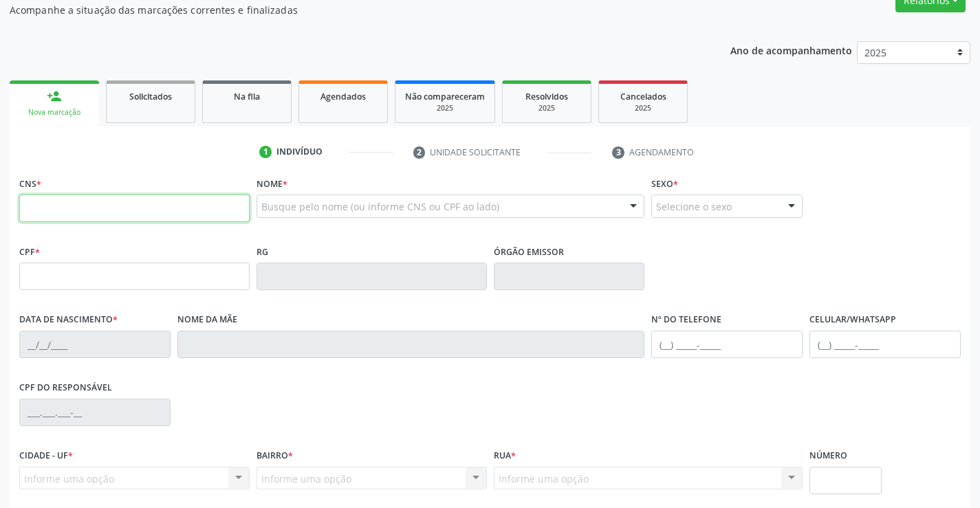
click at [88, 204] on input "text" at bounding box center [134, 209] width 230 height 28
click at [100, 209] on input "706 8022 4637 25" at bounding box center [134, 209] width 230 height 28
type input "706 8022 4637 3529"
type input "2099166803"
type input "2[DATE]"
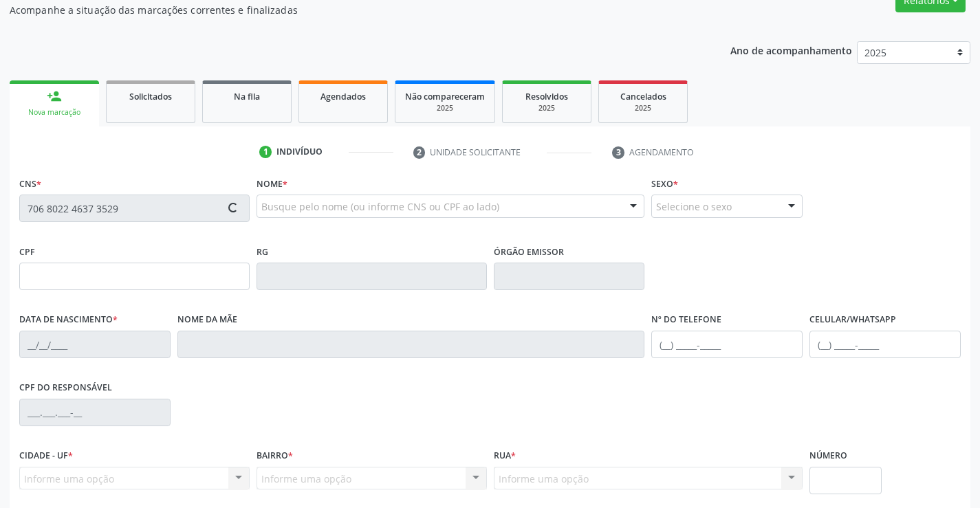
type input "861.241.145-93"
type input "S/N"
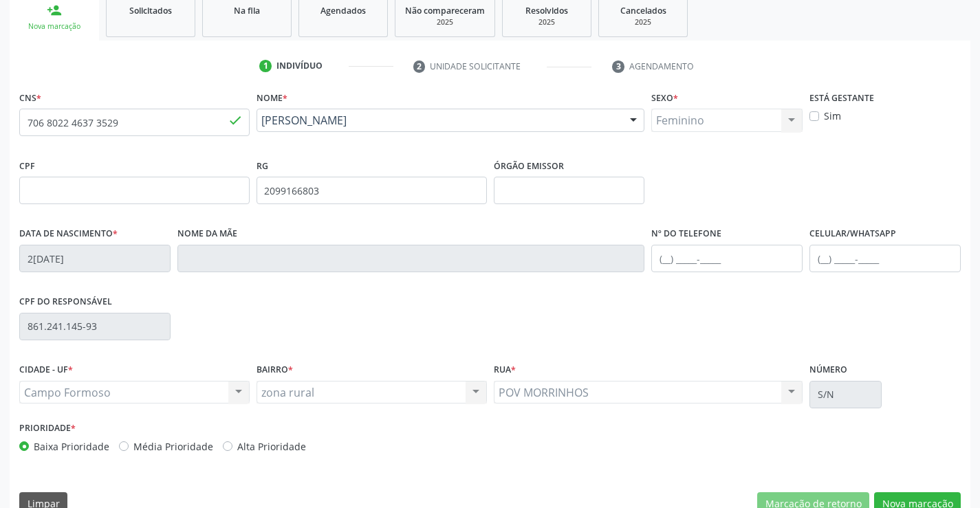
scroll to position [237, 0]
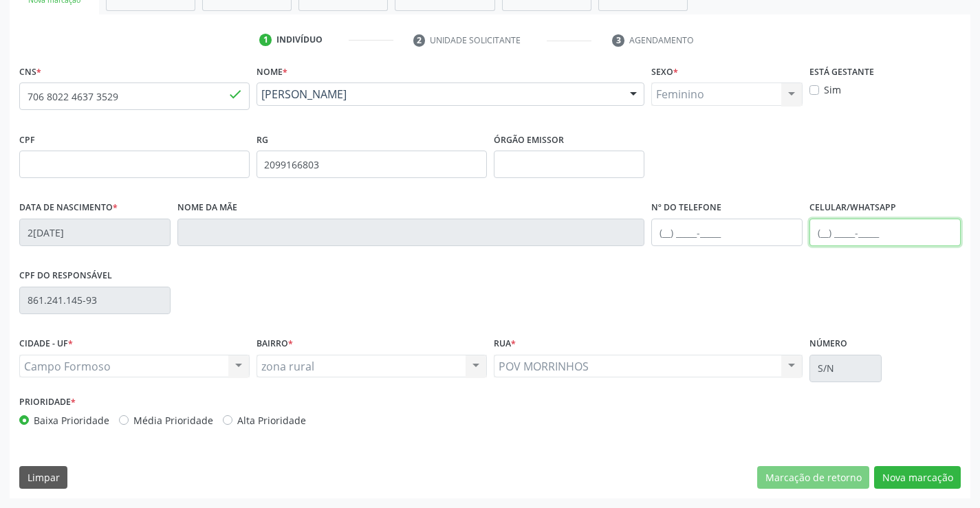
click at [822, 235] on input "text" at bounding box center [885, 233] width 151 height 28
click at [838, 275] on div "CPF do responsável 861.241.145-93" at bounding box center [490, 300] width 949 height 68
click at [839, 233] on input "text" at bounding box center [885, 233] width 151 height 28
type input "[PHONE_NUMBER]"
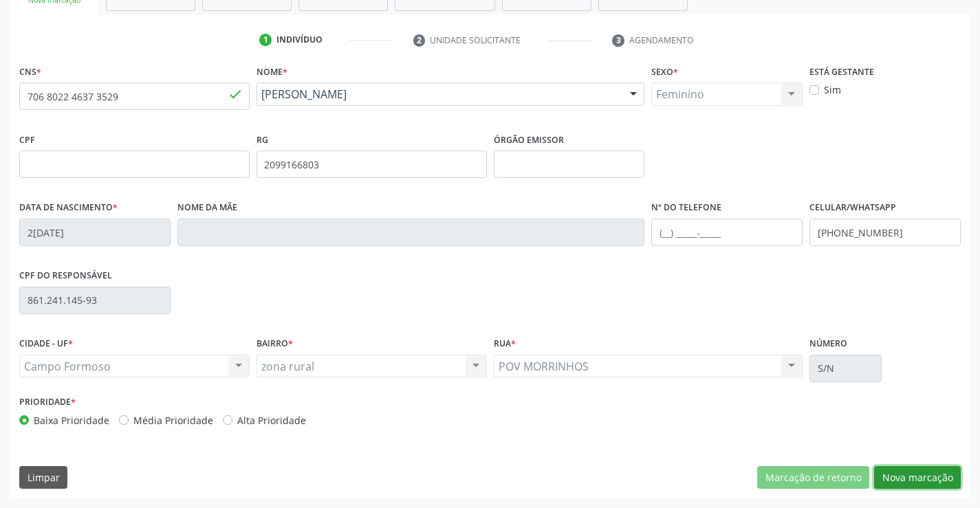
click at [911, 478] on button "Nova marcação" at bounding box center [917, 477] width 87 height 23
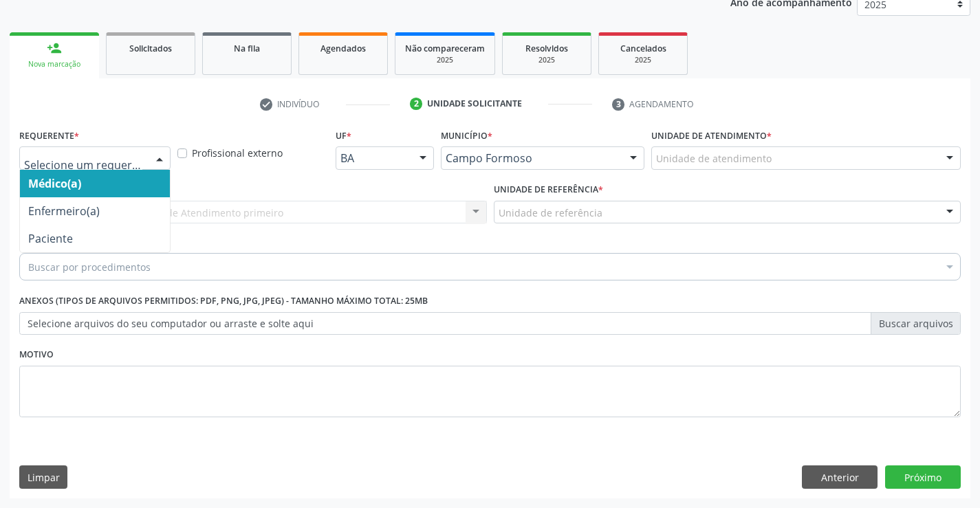
click at [159, 160] on div at bounding box center [159, 158] width 21 height 23
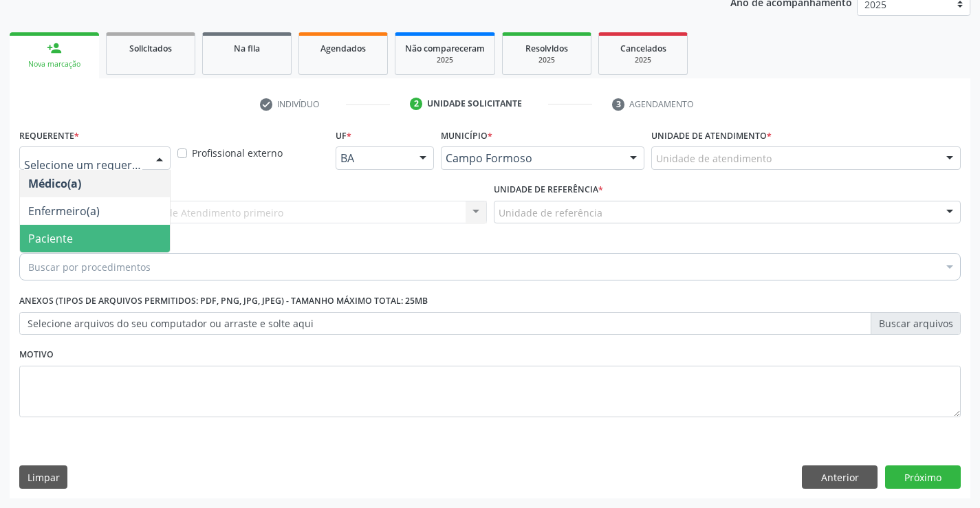
click at [86, 233] on span "Paciente" at bounding box center [95, 239] width 150 height 28
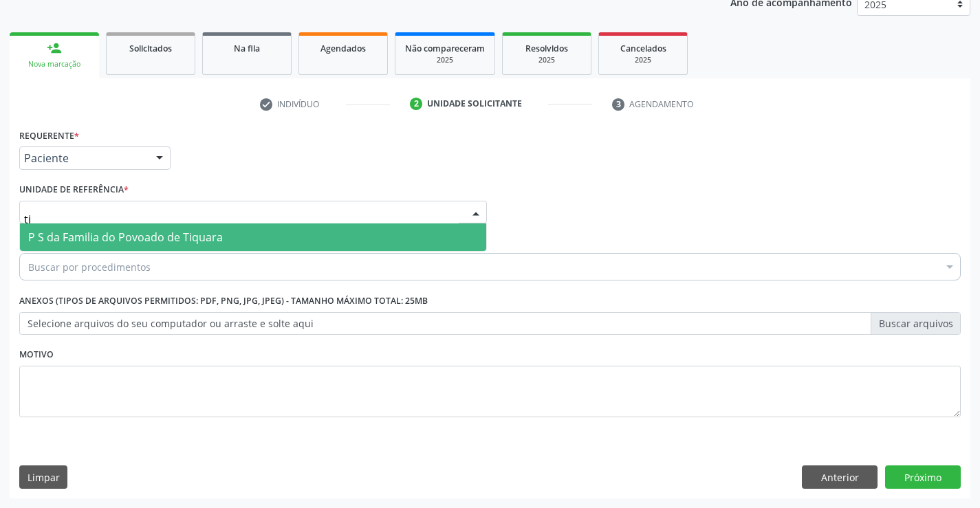
type input "tiq"
click at [107, 235] on span "P S da Familia do Povoado de Tiquara" at bounding box center [125, 237] width 195 height 15
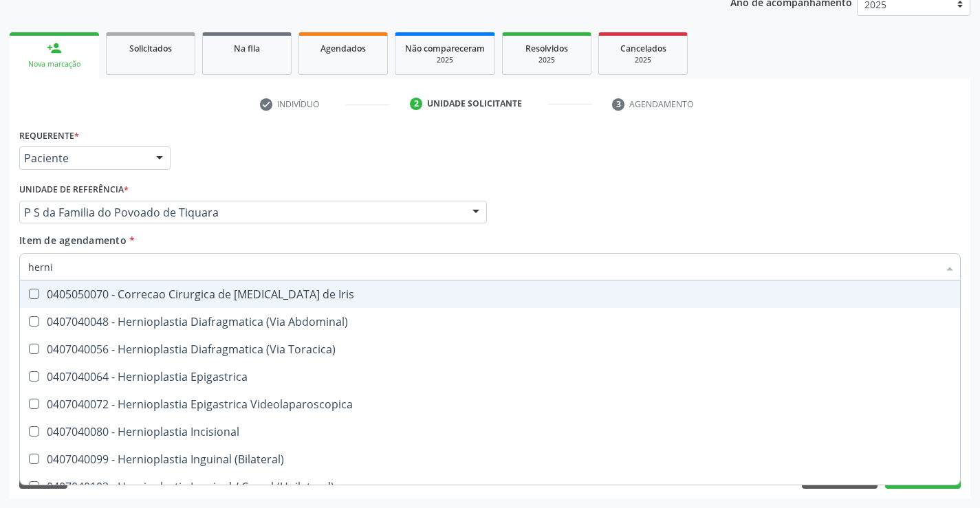
type input "hernio"
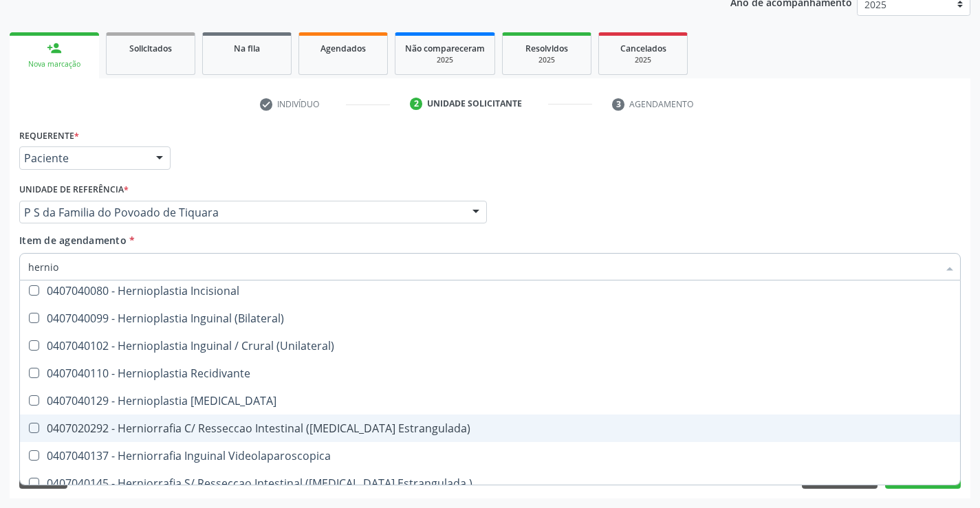
scroll to position [115, 0]
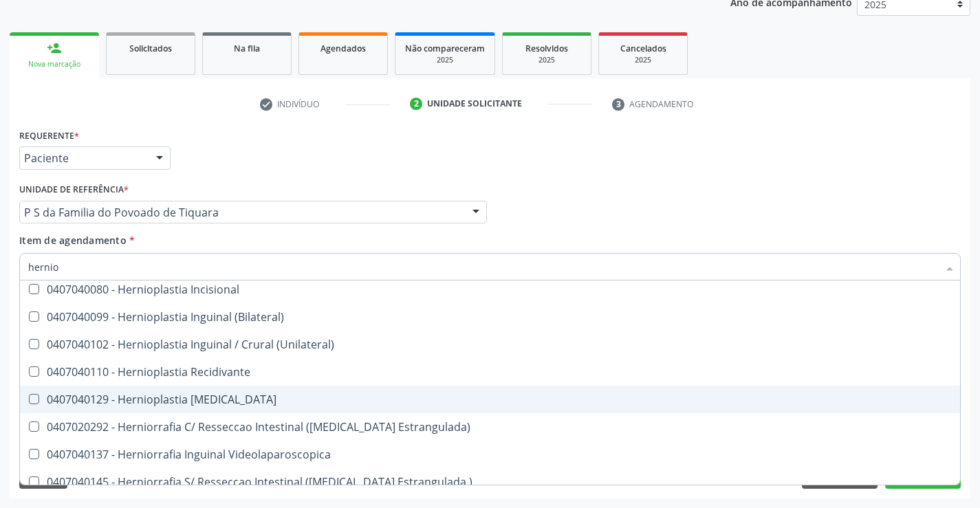
click at [197, 400] on div "0407040129 - Hernioplastia [MEDICAL_DATA]" at bounding box center [490, 399] width 924 height 11
checkbox Umbilical "true"
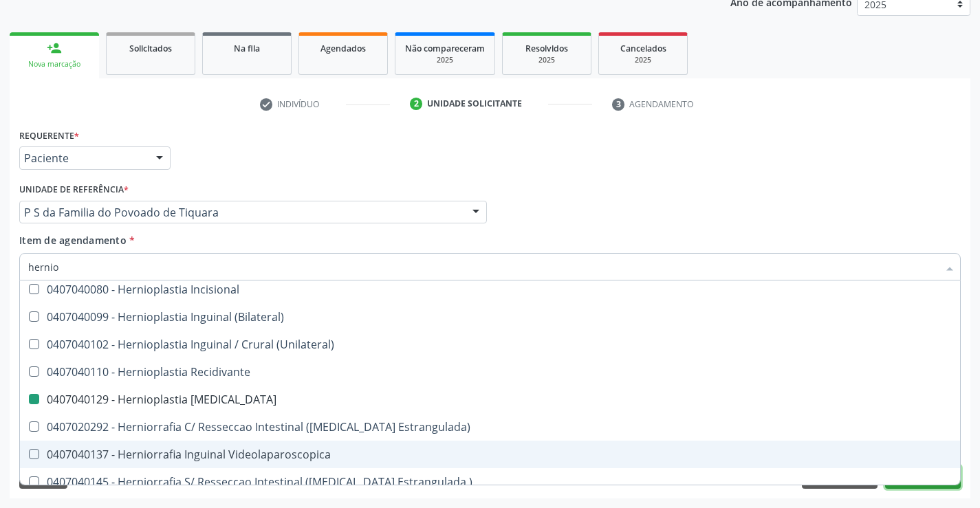
click at [933, 486] on button "Próximo" at bounding box center [923, 477] width 76 height 23
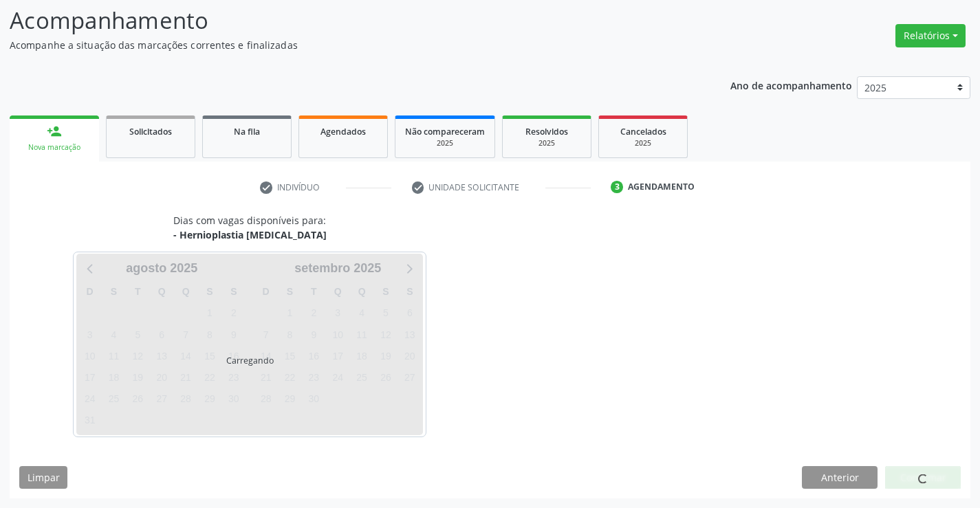
scroll to position [0, 0]
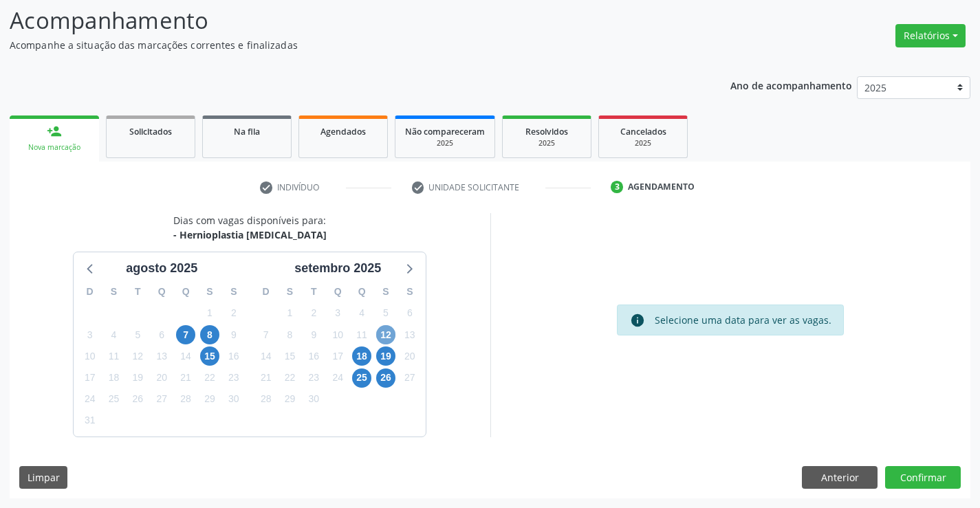
click at [389, 329] on span "12" at bounding box center [385, 334] width 19 height 19
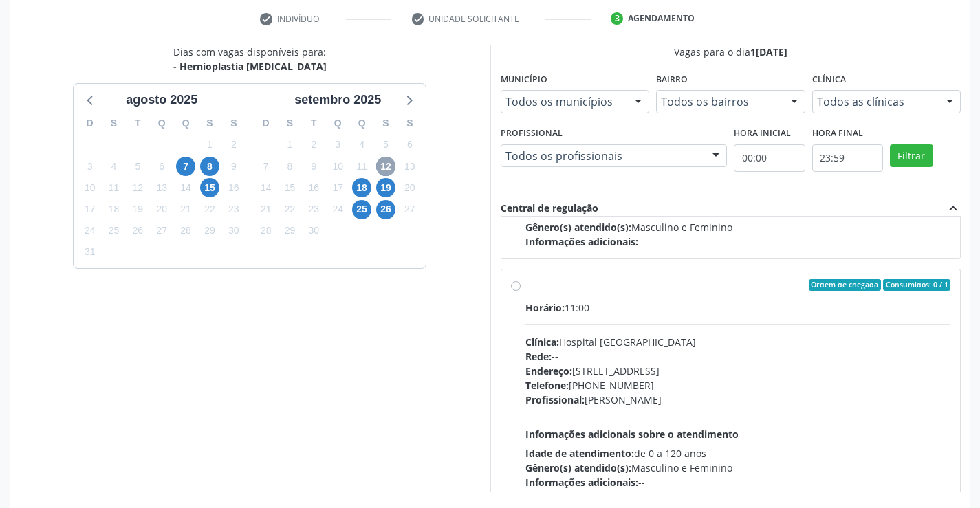
scroll to position [217, 0]
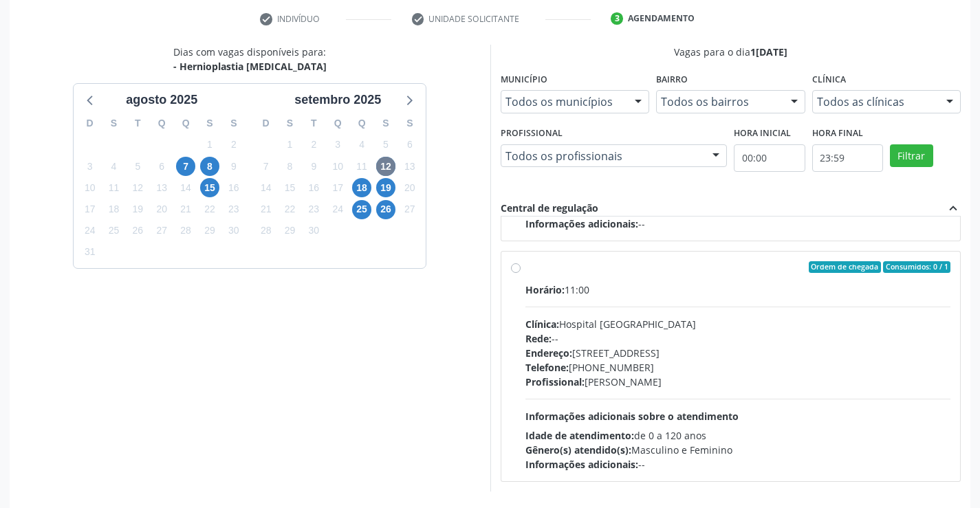
click at [526, 269] on label "Ordem de chegada Consumidos: 0 / 1 Horário: 11:00 Clínica: Hospital [GEOGRAPHIC…" at bounding box center [739, 366] width 426 height 211
click at [517, 269] on input "Ordem de chegada Consumidos: 0 / 1 Horário: 11:00 Clínica: Hospital [GEOGRAPHIC…" at bounding box center [516, 267] width 10 height 12
radio input "true"
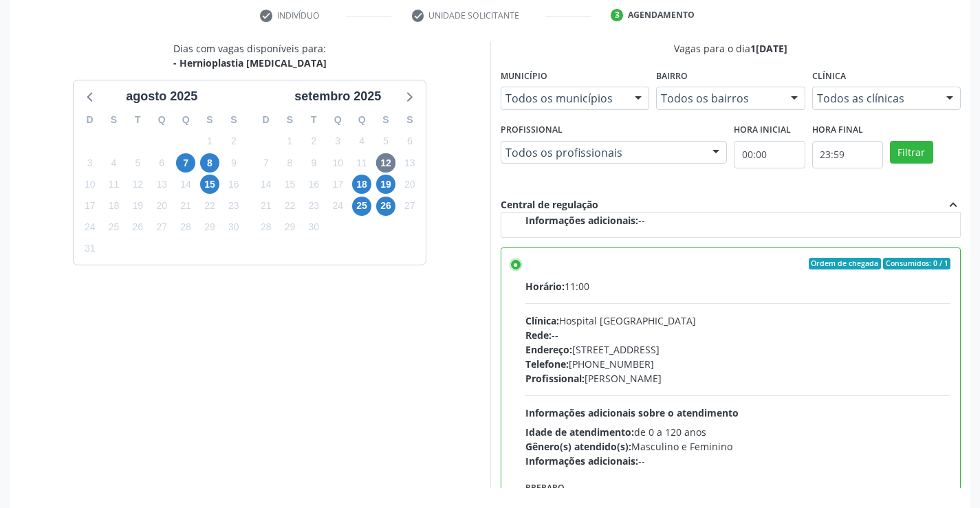
scroll to position [314, 0]
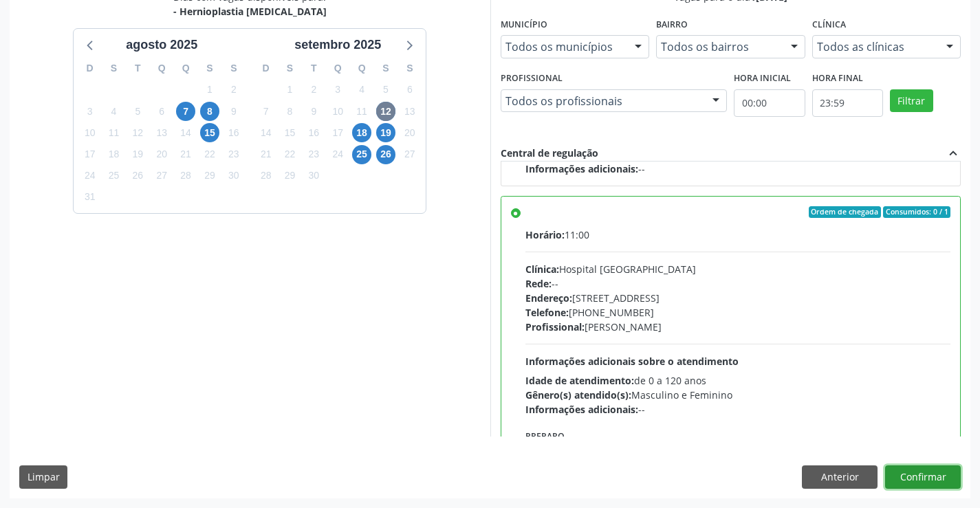
click at [919, 479] on button "Confirmar" at bounding box center [923, 477] width 76 height 23
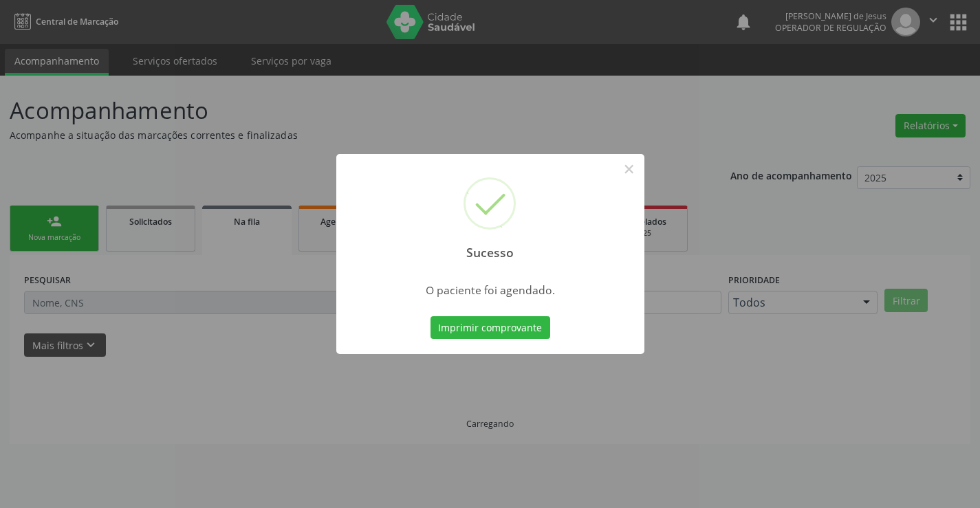
scroll to position [0, 0]
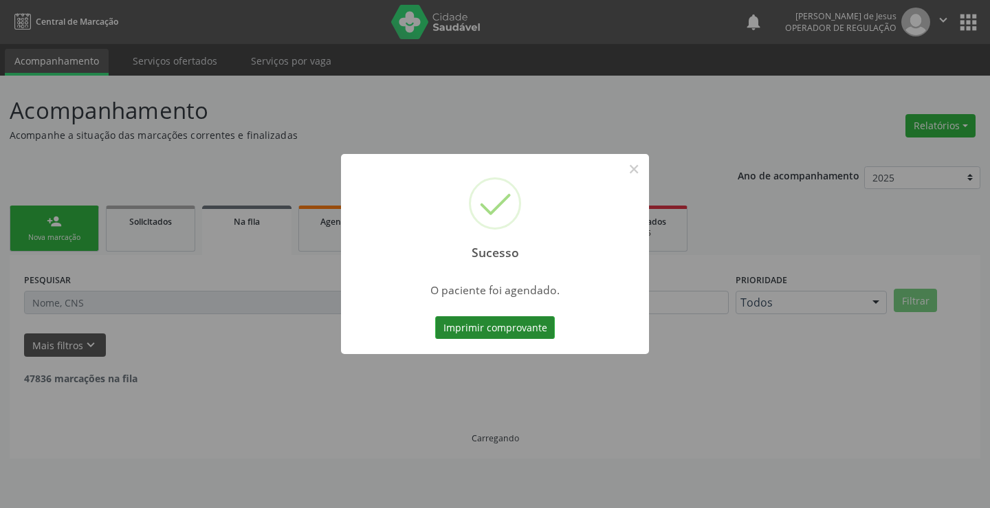
click at [477, 330] on button "Imprimir comprovante" at bounding box center [495, 327] width 120 height 23
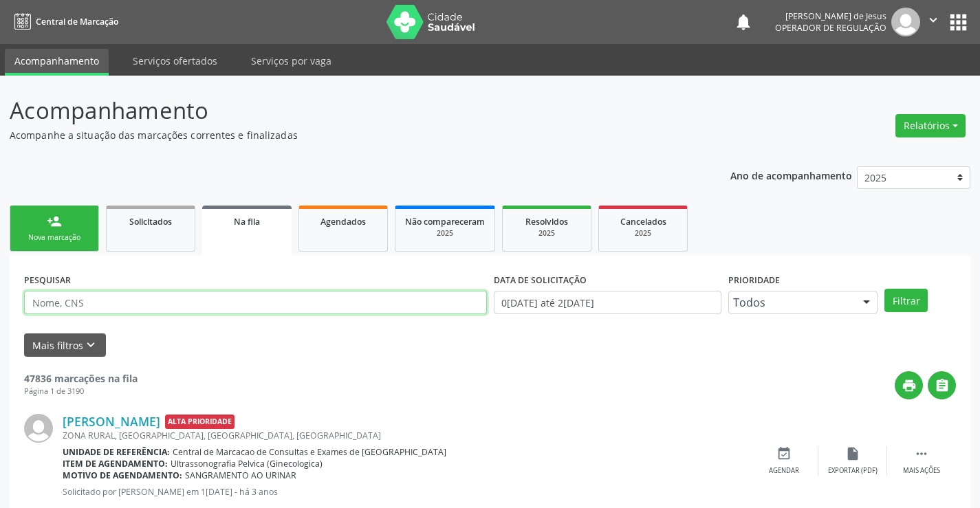
click at [264, 296] on input "text" at bounding box center [255, 302] width 463 height 23
click at [229, 309] on input "cesariqa" at bounding box center [255, 302] width 463 height 23
type input "cesaria frascisco de lima"
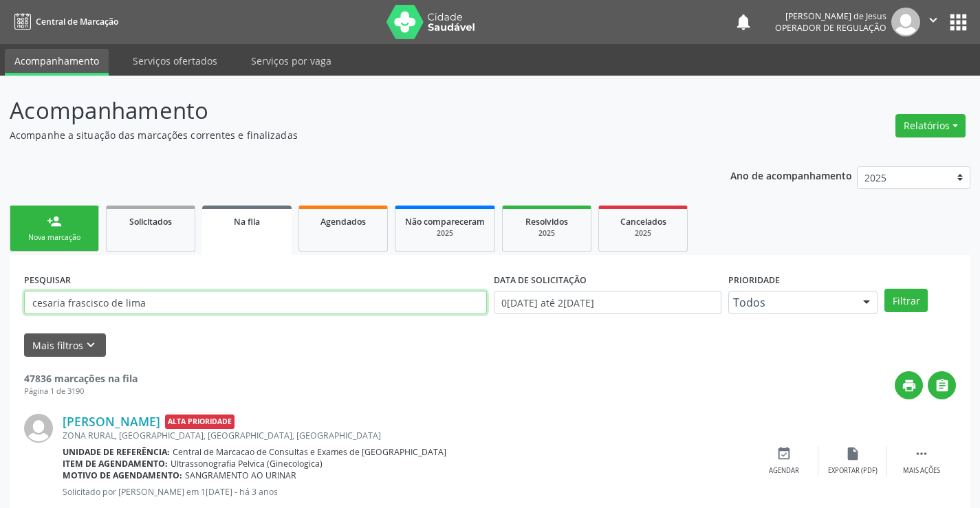
click at [885, 289] on button "Filtrar" at bounding box center [906, 300] width 43 height 23
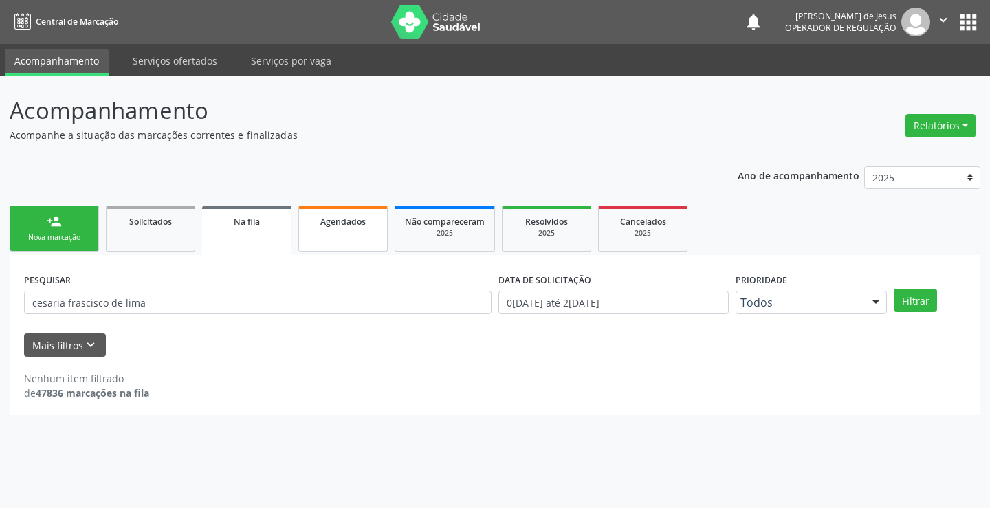
click at [335, 241] on link "Agendados" at bounding box center [343, 229] width 89 height 46
click at [336, 241] on link "Agendados" at bounding box center [343, 229] width 89 height 46
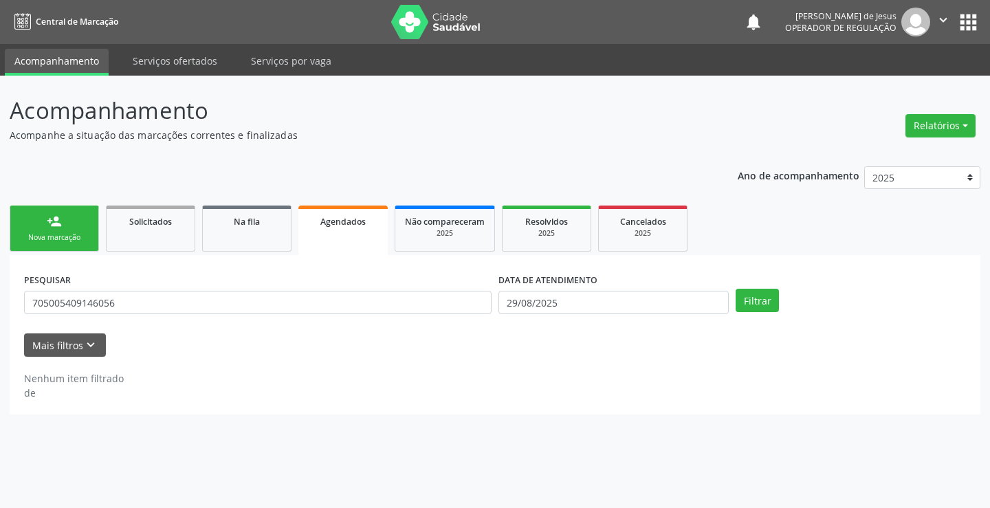
click at [336, 241] on link "Agendados" at bounding box center [343, 231] width 89 height 50
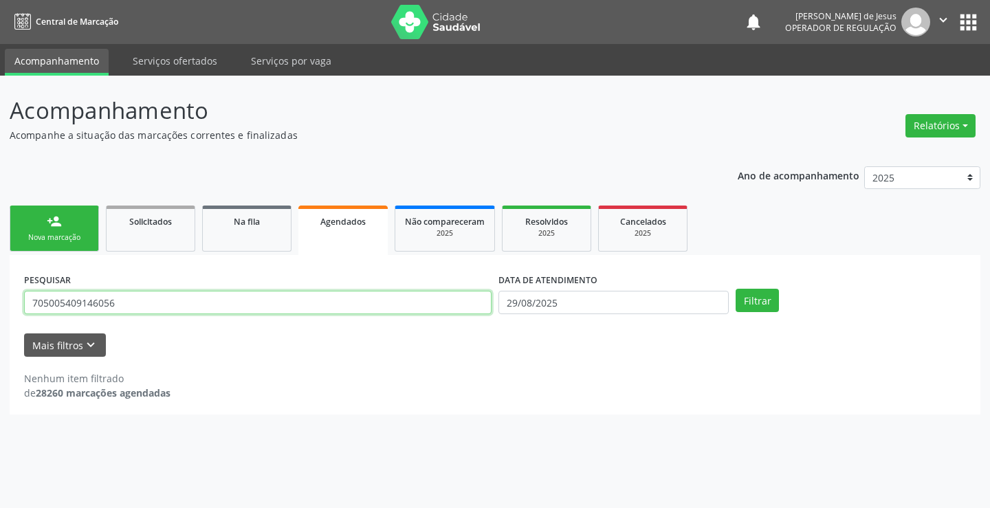
click at [290, 309] on input "705005409146056" at bounding box center [258, 302] width 468 height 23
type input "[PERSON_NAME]"
click at [736, 289] on button "Filtrar" at bounding box center [757, 300] width 43 height 23
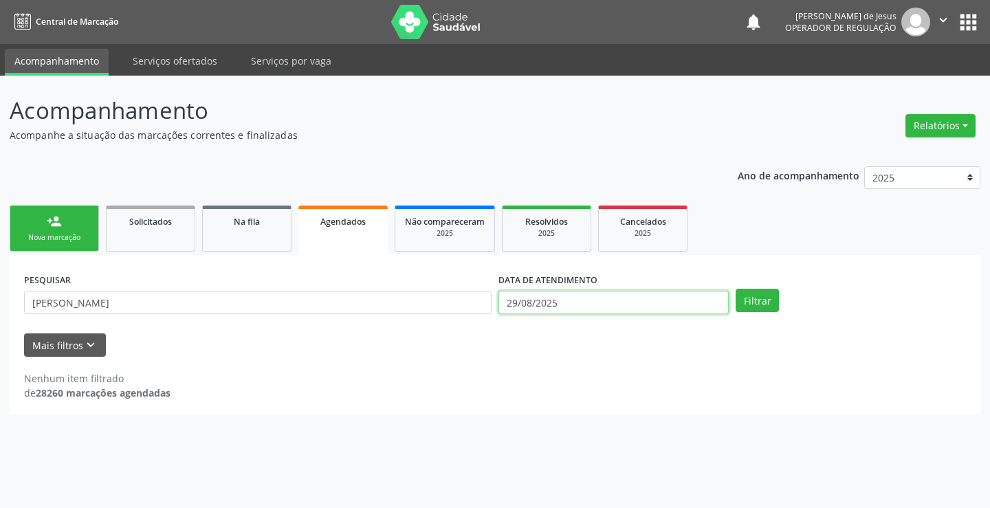
click at [616, 301] on input "29/08/2025" at bounding box center [614, 302] width 230 height 23
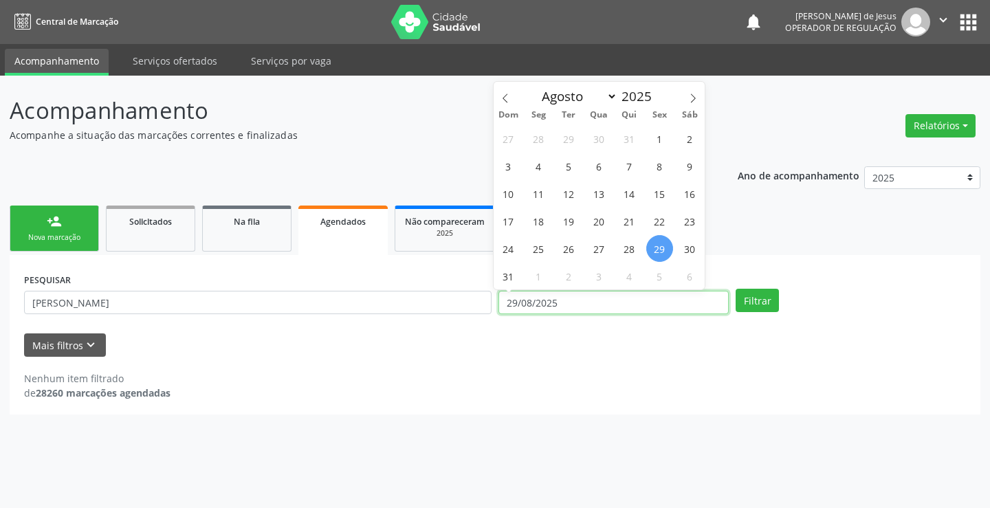
click at [616, 301] on input "29/08/2025" at bounding box center [614, 302] width 230 height 23
click at [736, 289] on button "Filtrar" at bounding box center [757, 300] width 43 height 23
click at [750, 301] on button "Filtrar" at bounding box center [757, 300] width 43 height 23
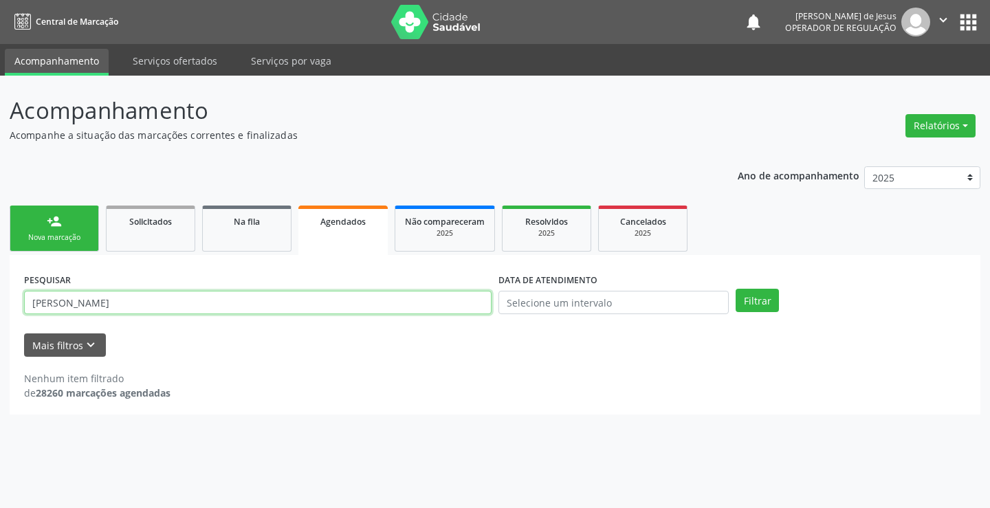
click at [464, 310] on input "[PERSON_NAME]" at bounding box center [258, 302] width 468 height 23
type input "[PERSON_NAME]"
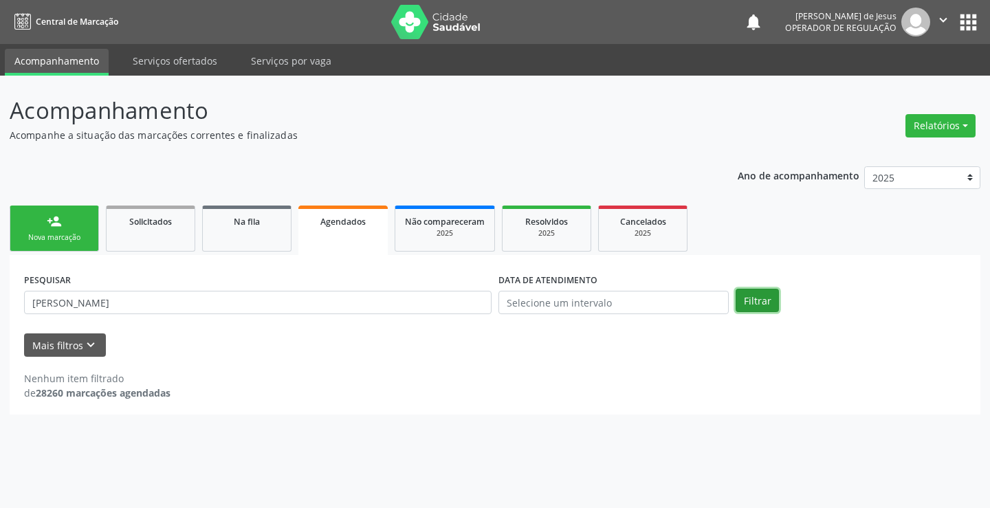
click at [746, 295] on button "Filtrar" at bounding box center [757, 300] width 43 height 23
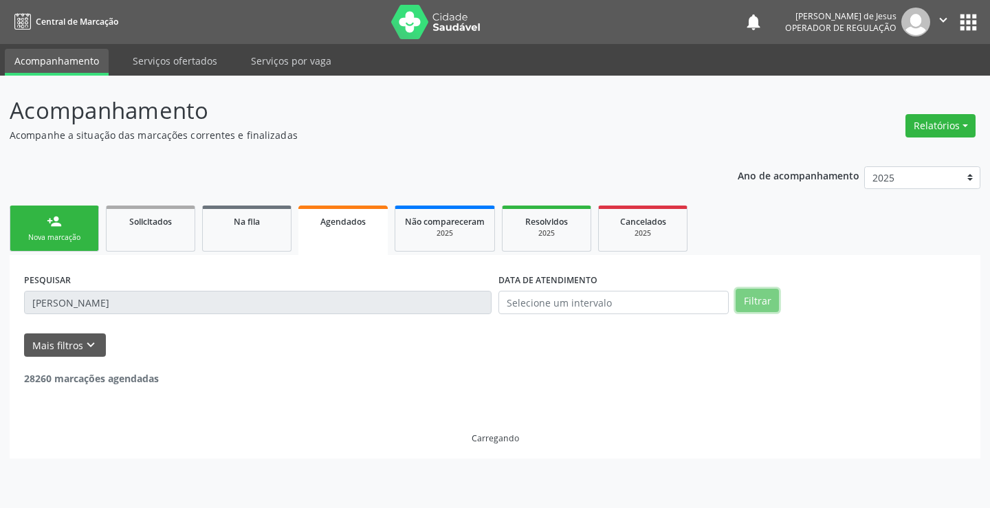
click at [746, 294] on button "Filtrar" at bounding box center [757, 300] width 43 height 23
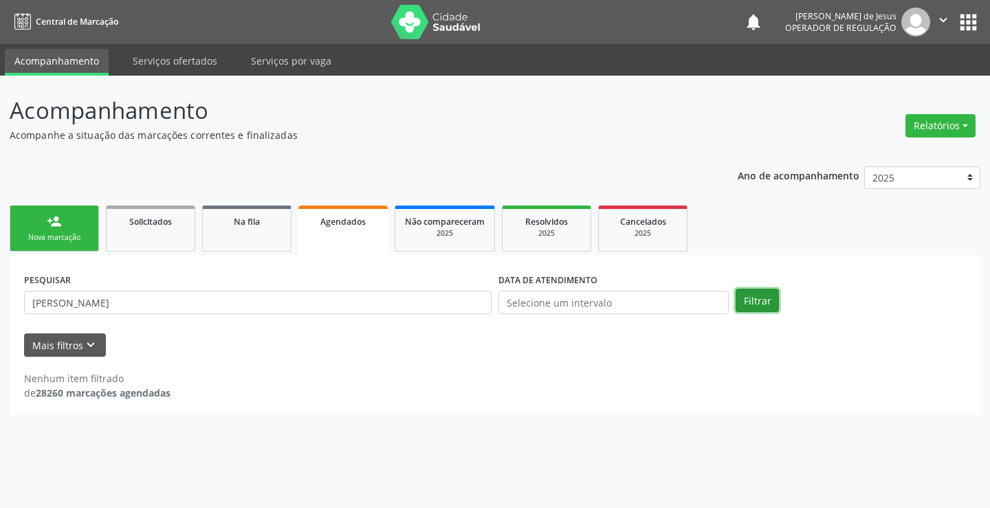
click at [746, 294] on button "Filtrar" at bounding box center [757, 300] width 43 height 23
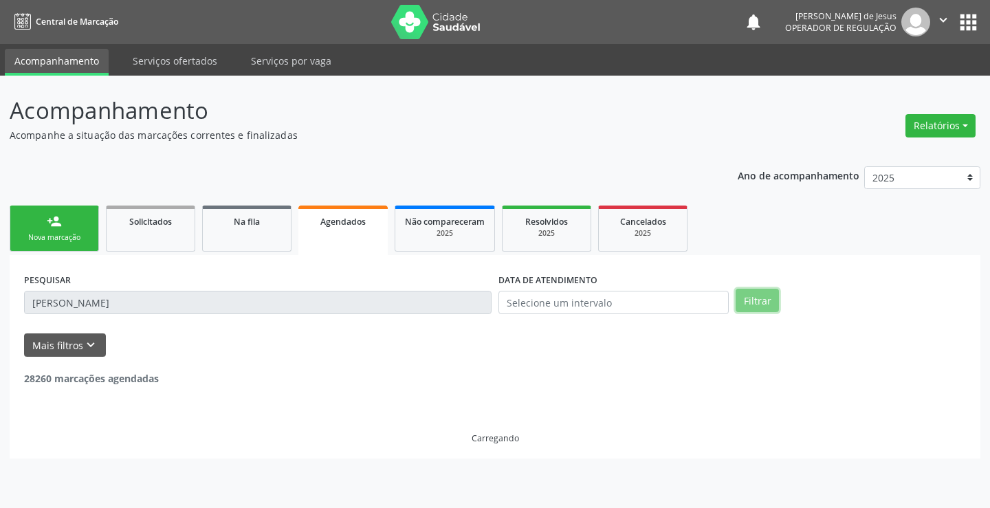
click at [746, 294] on button "Filtrar" at bounding box center [757, 300] width 43 height 23
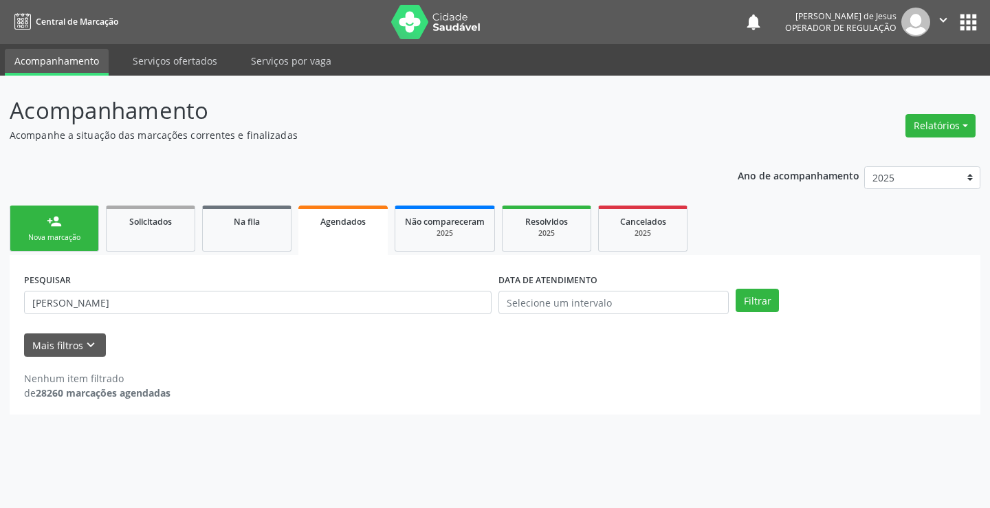
click at [327, 222] on span "Agendados" at bounding box center [343, 222] width 45 height 12
click at [326, 224] on span "Agendados" at bounding box center [343, 222] width 45 height 12
click at [202, 309] on input "[PERSON_NAME]" at bounding box center [258, 302] width 468 height 23
click at [202, 308] on input "[PERSON_NAME]" at bounding box center [258, 302] width 468 height 23
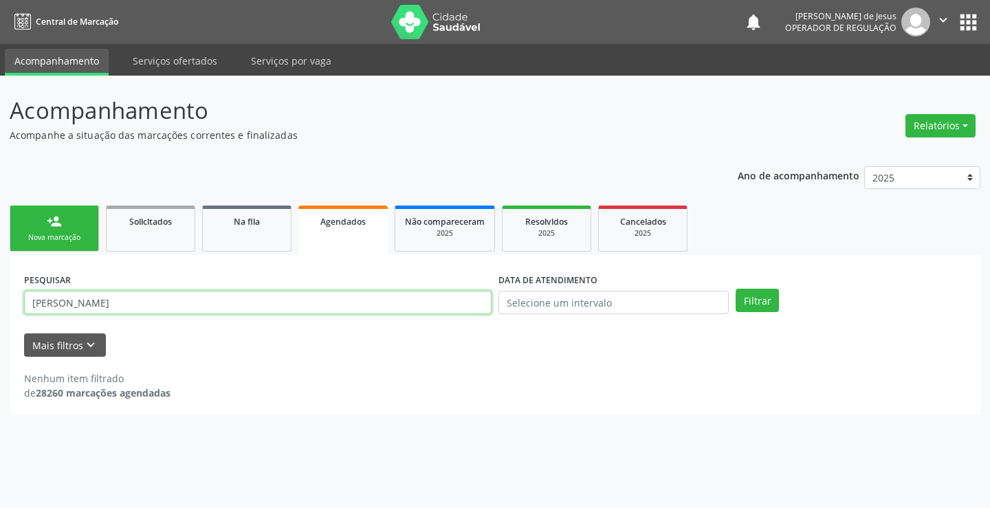
click at [202, 308] on input "[PERSON_NAME]" at bounding box center [258, 302] width 468 height 23
type input "704507324399110"
click at [736, 289] on button "Filtrar" at bounding box center [757, 300] width 43 height 23
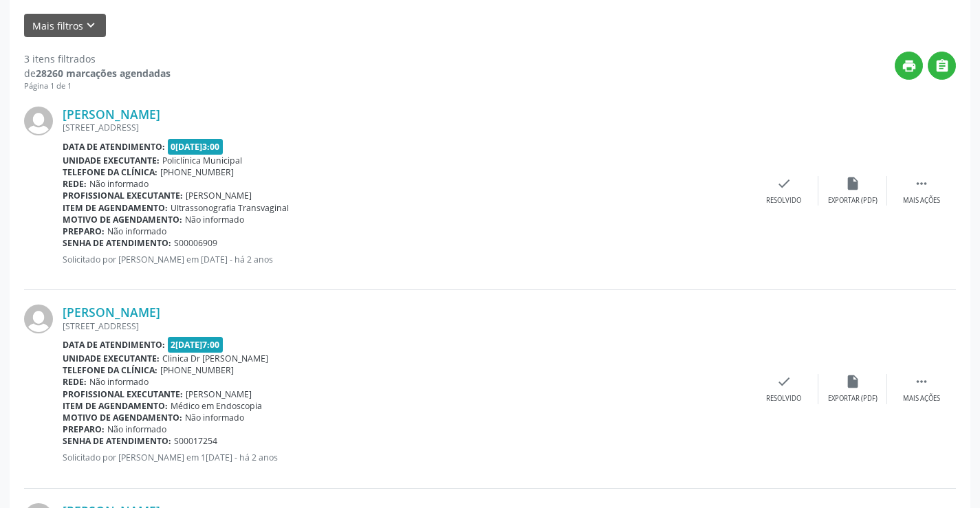
scroll to position [247, 0]
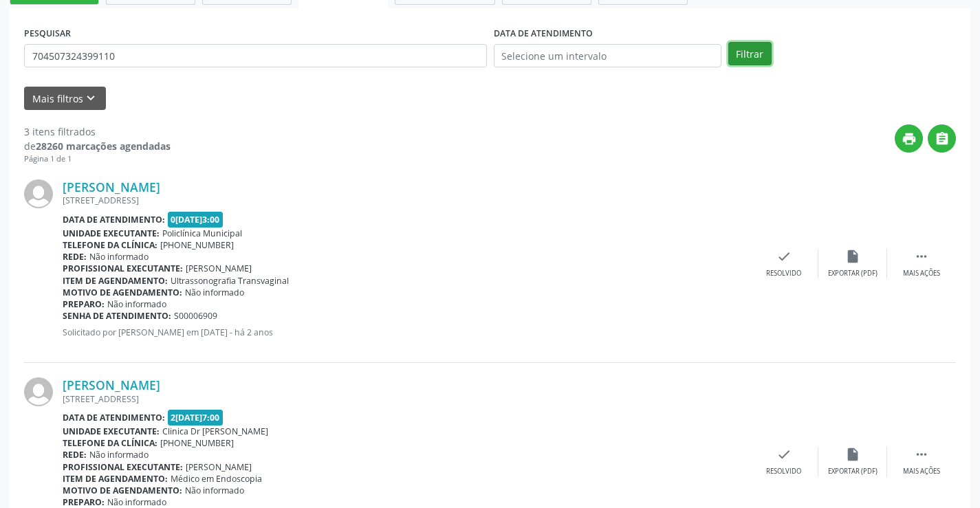
click at [755, 58] on button "Filtrar" at bounding box center [749, 53] width 43 height 23
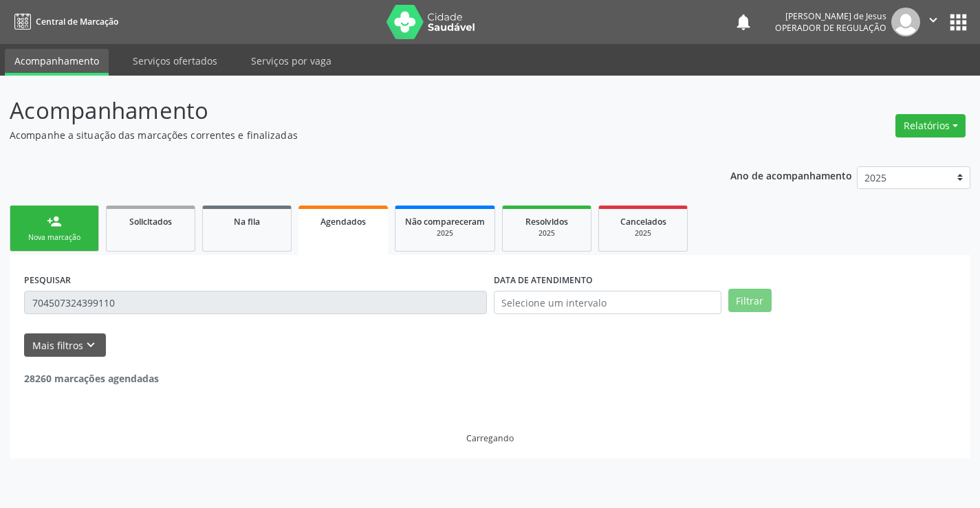
scroll to position [0, 0]
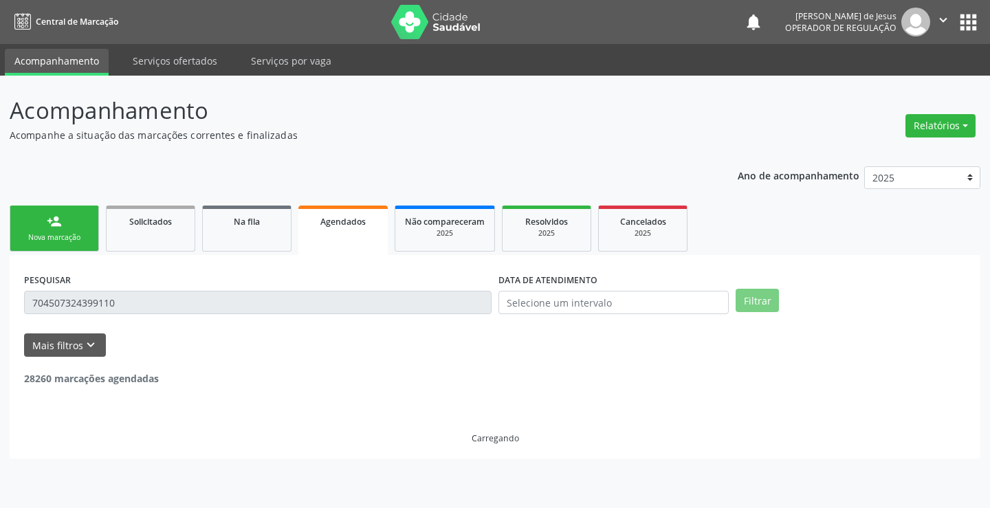
click at [755, 53] on ul "Acompanhamento Serviços ofertados Serviços por vaga" at bounding box center [495, 60] width 990 height 32
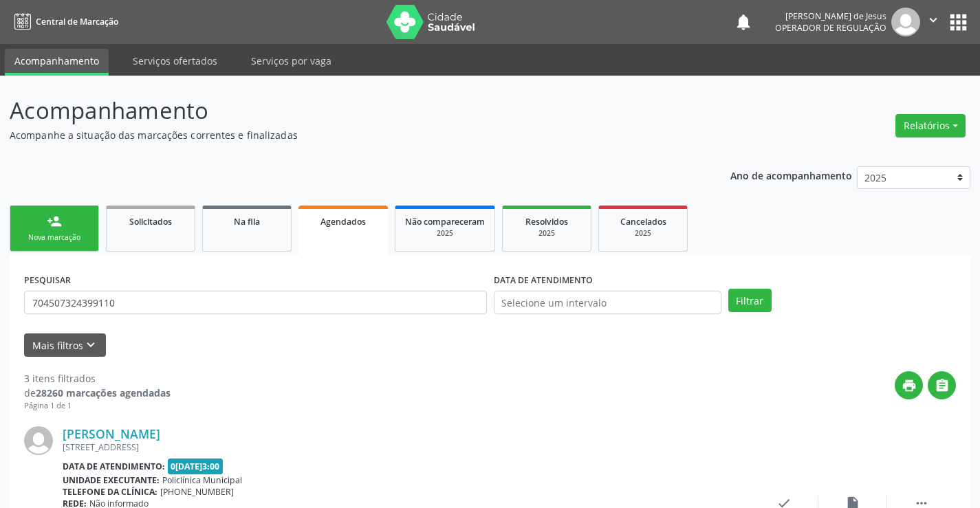
click at [323, 235] on link "Agendados" at bounding box center [343, 231] width 89 height 50
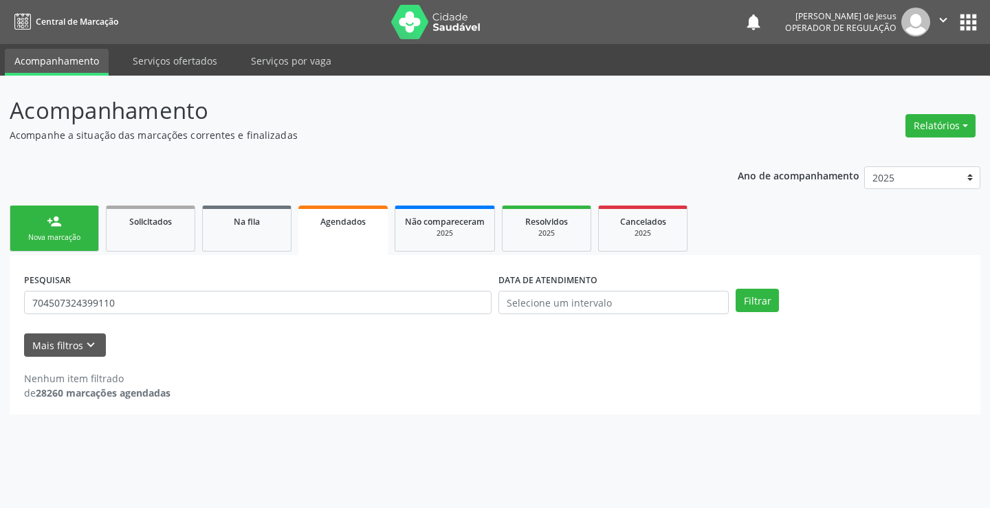
click at [325, 237] on link "Agendados" at bounding box center [343, 231] width 89 height 50
drag, startPoint x: 325, startPoint y: 237, endPoint x: 279, endPoint y: 265, distance: 53.7
click at [316, 241] on link "Agendados" at bounding box center [343, 231] width 89 height 50
click at [258, 305] on input "704507324399110" at bounding box center [258, 302] width 468 height 23
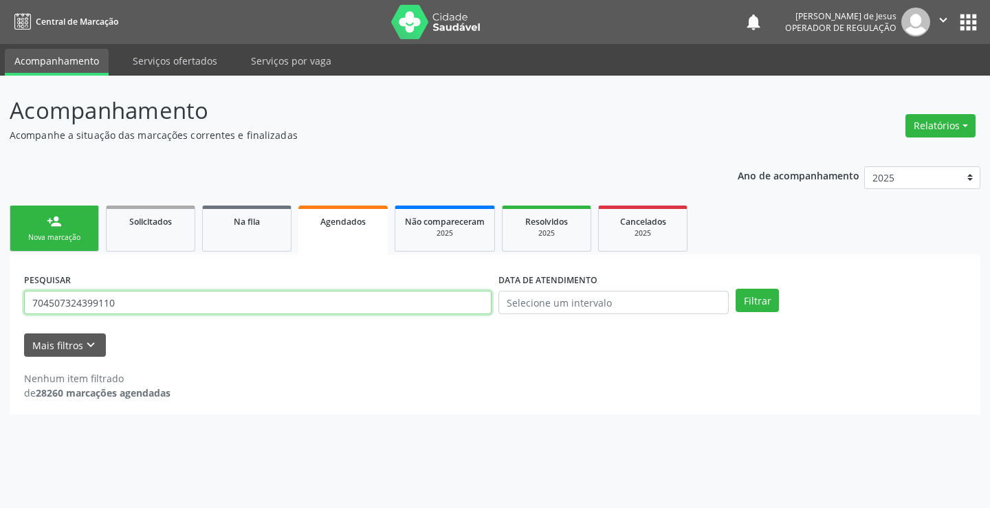
click at [258, 305] on input "704507324399110" at bounding box center [258, 302] width 468 height 23
click at [736, 289] on button "Filtrar" at bounding box center [757, 300] width 43 height 23
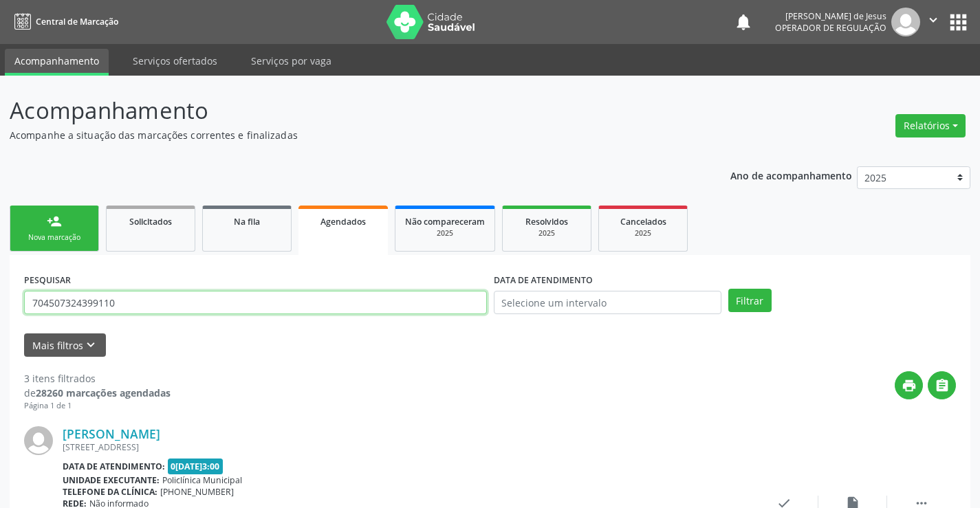
click at [272, 305] on input "704507324399110" at bounding box center [255, 302] width 463 height 23
click at [272, 304] on input "704507324399110" at bounding box center [255, 302] width 463 height 23
click at [728, 289] on button "Filtrar" at bounding box center [749, 300] width 43 height 23
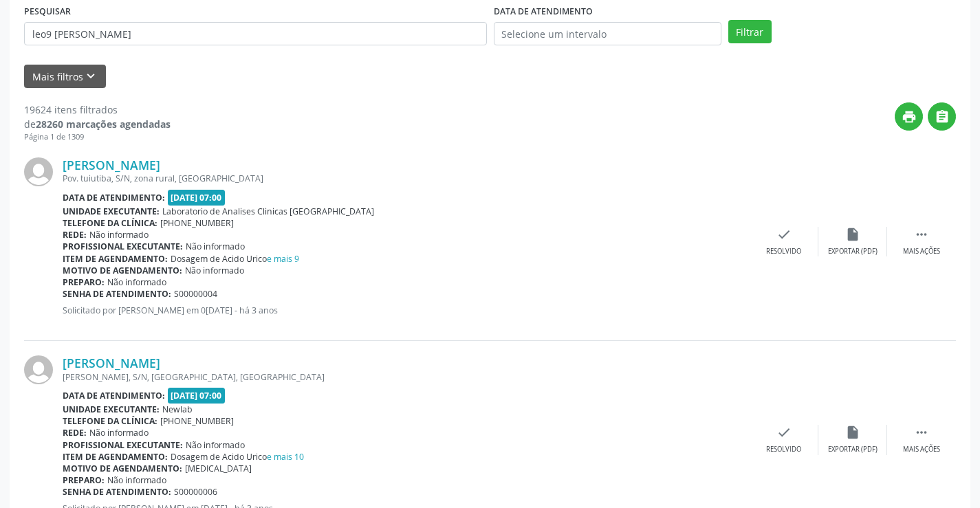
scroll to position [258, 0]
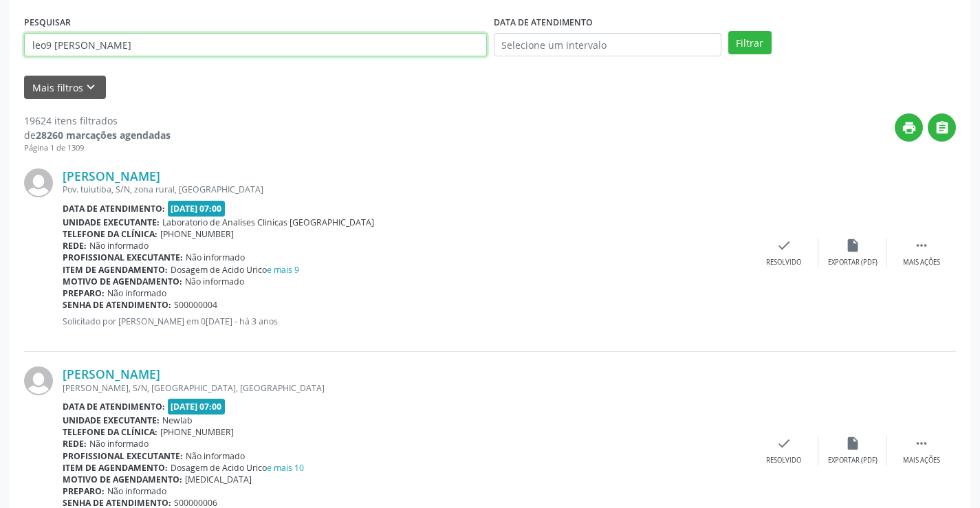
click at [53, 46] on input "leo9 [PERSON_NAME]" at bounding box center [255, 44] width 463 height 23
type input "[PERSON_NAME]"
click at [728, 31] on button "Filtrar" at bounding box center [749, 42] width 43 height 23
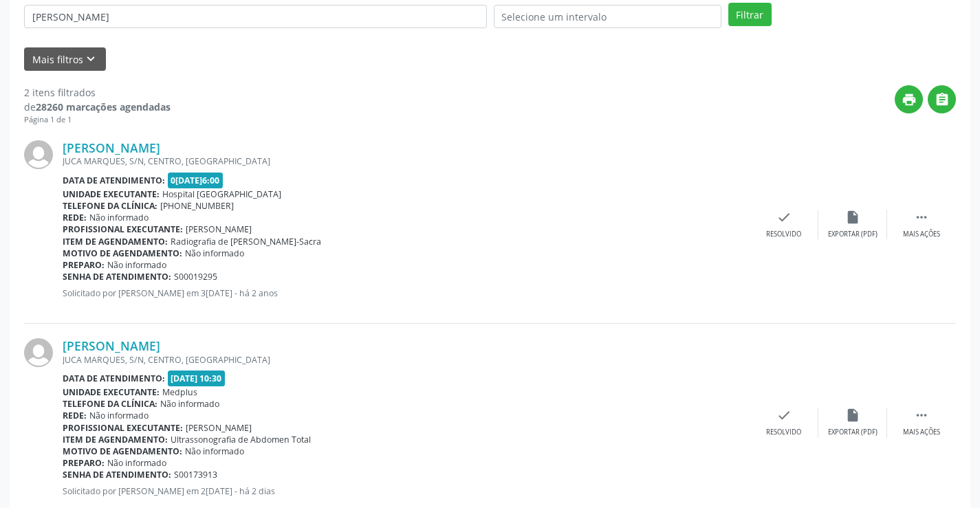
scroll to position [324, 0]
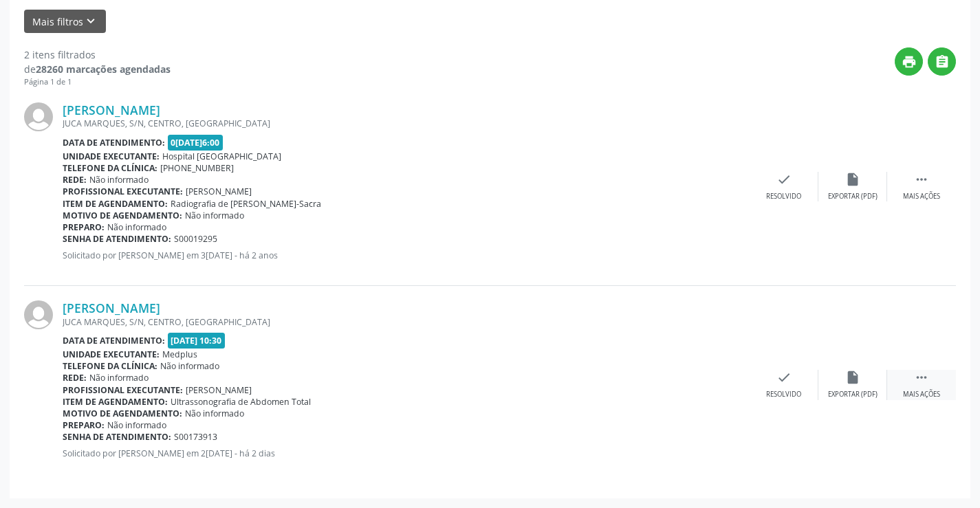
click at [917, 379] on icon "" at bounding box center [921, 377] width 15 height 15
click at [640, 379] on icon "print" at bounding box center [646, 377] width 15 height 15
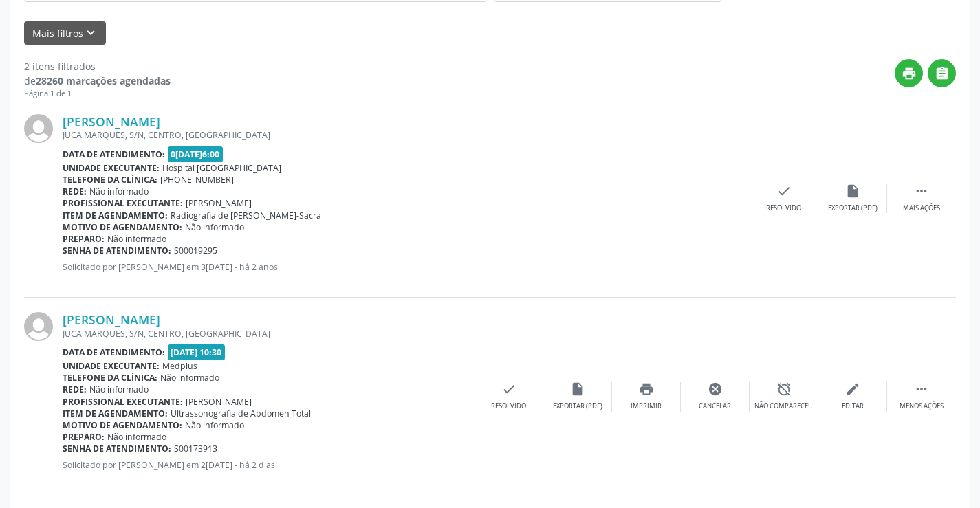
scroll to position [0, 0]
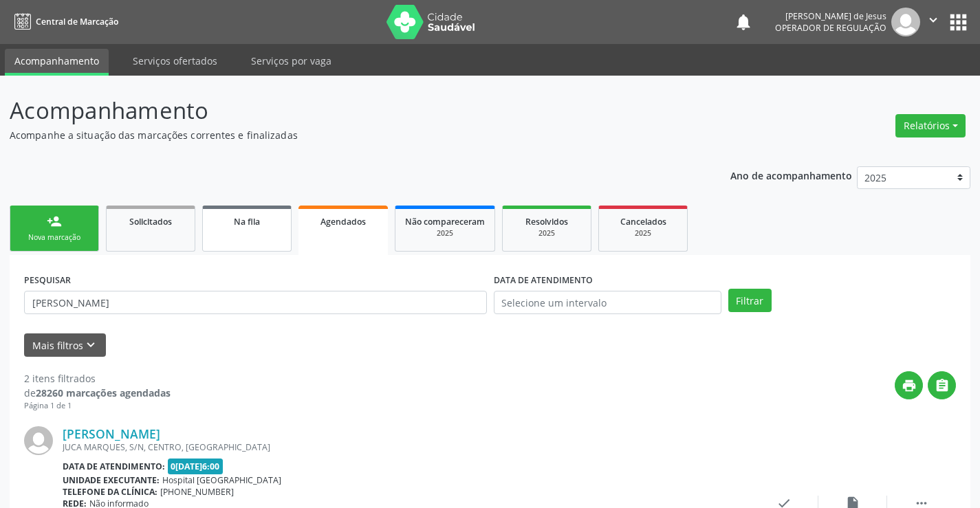
click at [294, 230] on ul "person_add Nova marcação Solicitados Na fila Agendados Não compareceram 2025 Re…" at bounding box center [490, 228] width 961 height 53
click at [237, 305] on input "[PERSON_NAME]" at bounding box center [255, 302] width 463 height 23
click at [237, 302] on input "[PERSON_NAME]" at bounding box center [255, 302] width 463 height 23
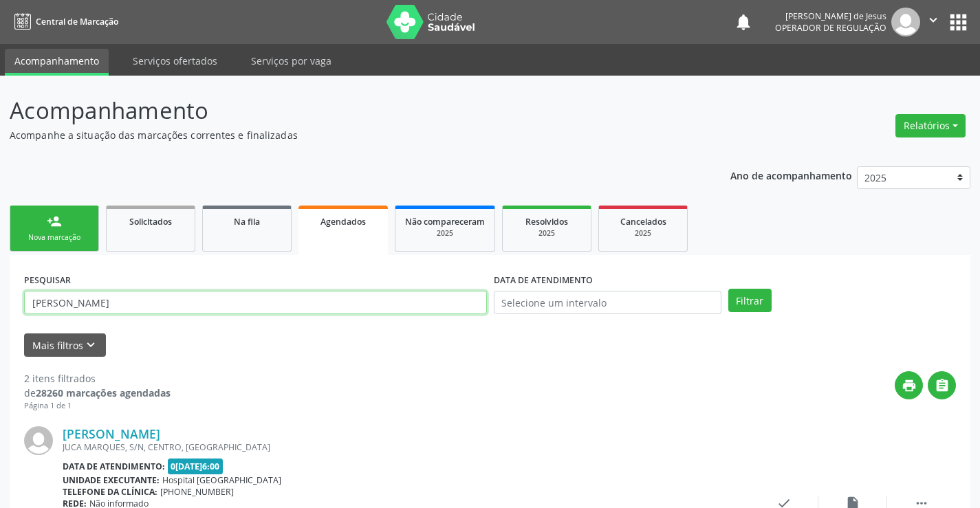
click at [237, 302] on input "[PERSON_NAME]" at bounding box center [255, 302] width 463 height 23
type input "[PERSON_NAME]"
click at [728, 289] on button "Filtrar" at bounding box center [749, 300] width 43 height 23
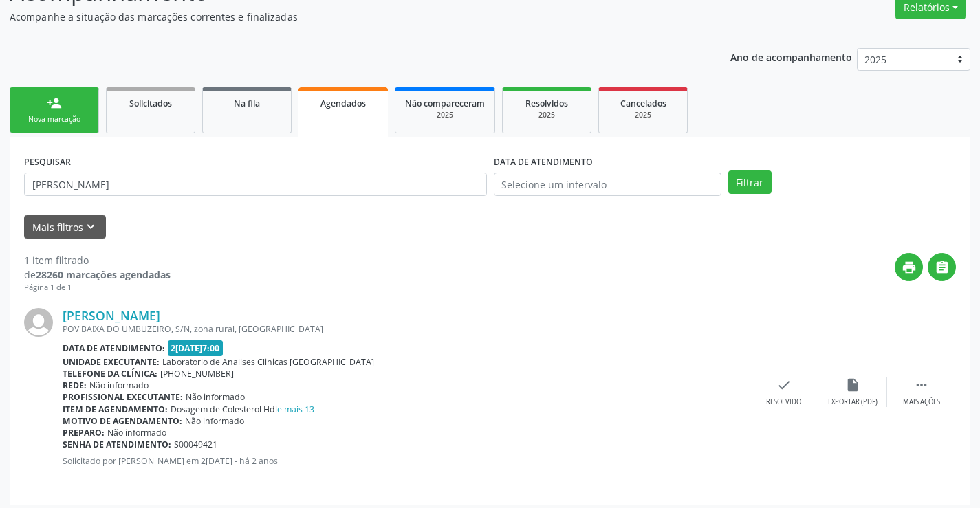
scroll to position [125, 0]
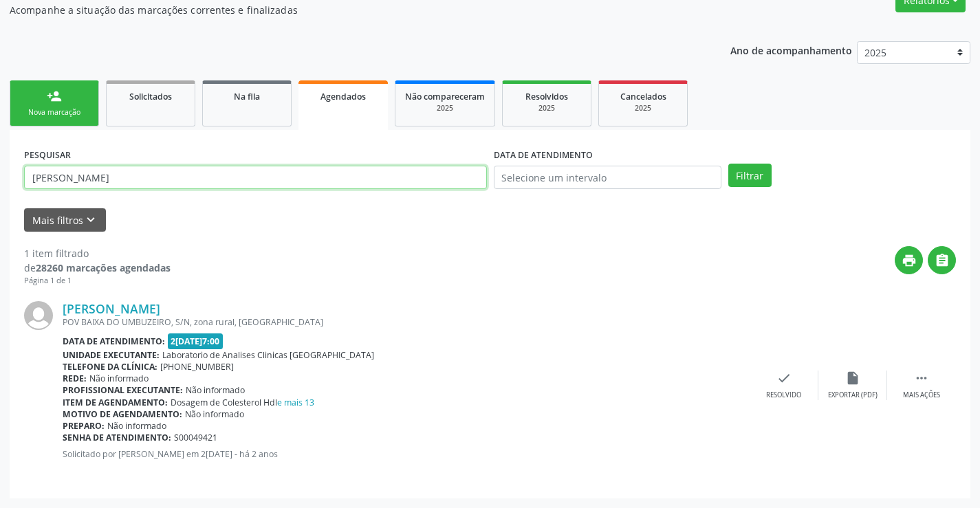
click at [210, 178] on input "[PERSON_NAME]" at bounding box center [255, 177] width 463 height 23
click at [210, 182] on input "[PERSON_NAME]" at bounding box center [255, 177] width 463 height 23
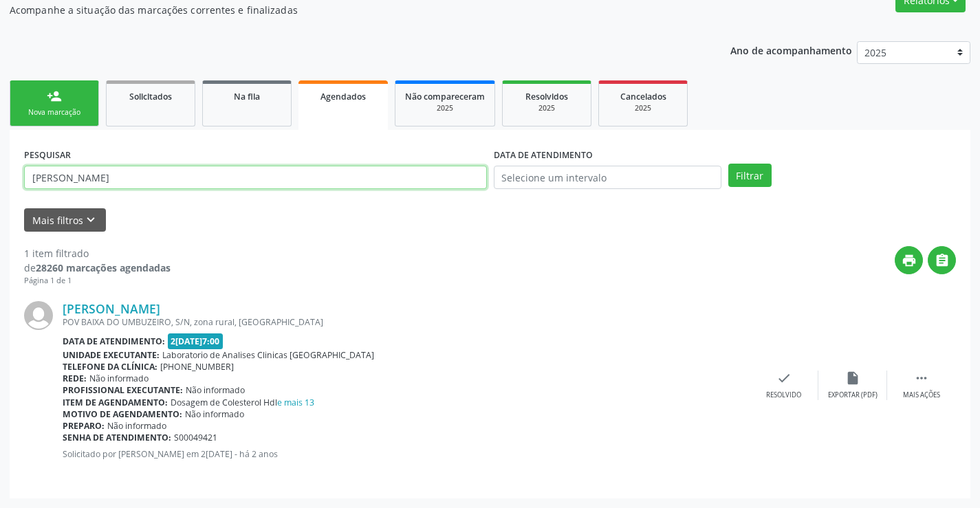
click at [210, 182] on input "[PERSON_NAME]" at bounding box center [255, 177] width 463 height 23
type input "705401477639391"
click at [728, 164] on button "Filtrar" at bounding box center [749, 175] width 43 height 23
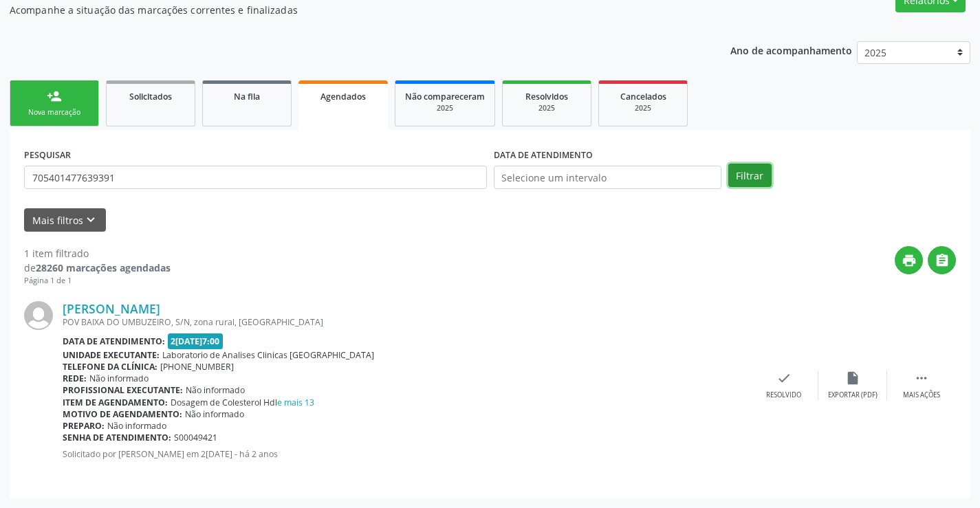
click at [754, 184] on button "Filtrar" at bounding box center [749, 175] width 43 height 23
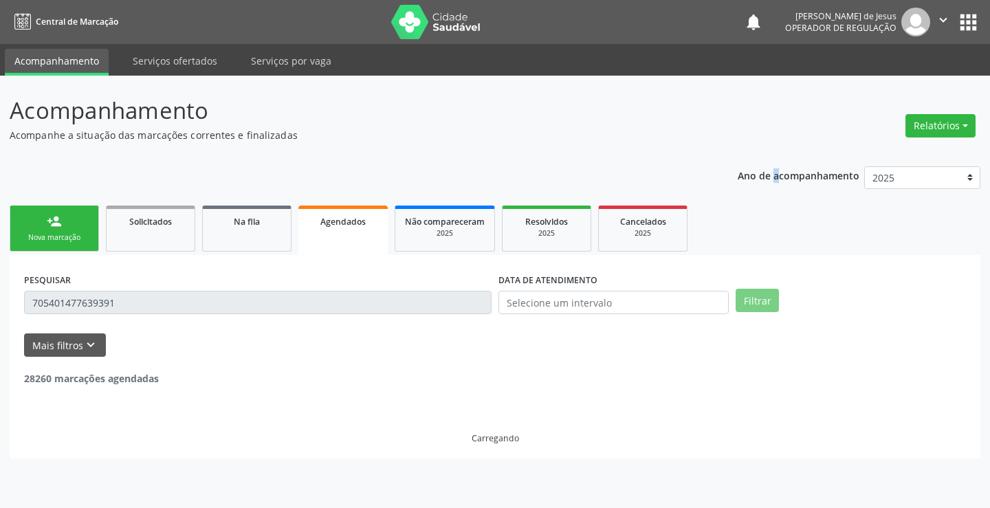
click at [754, 184] on div "Ano de acompanhamento 2025 2024 2023" at bounding box center [859, 180] width 243 height 46
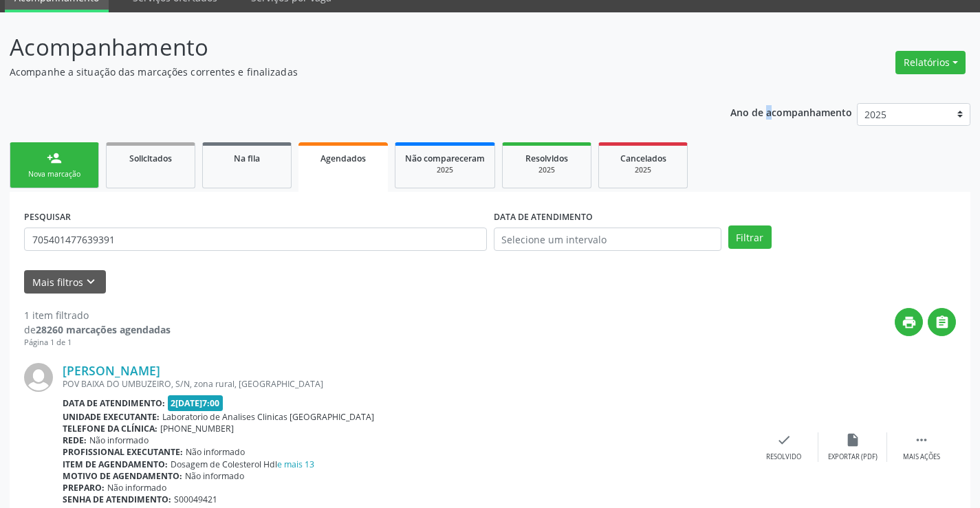
scroll to position [125, 0]
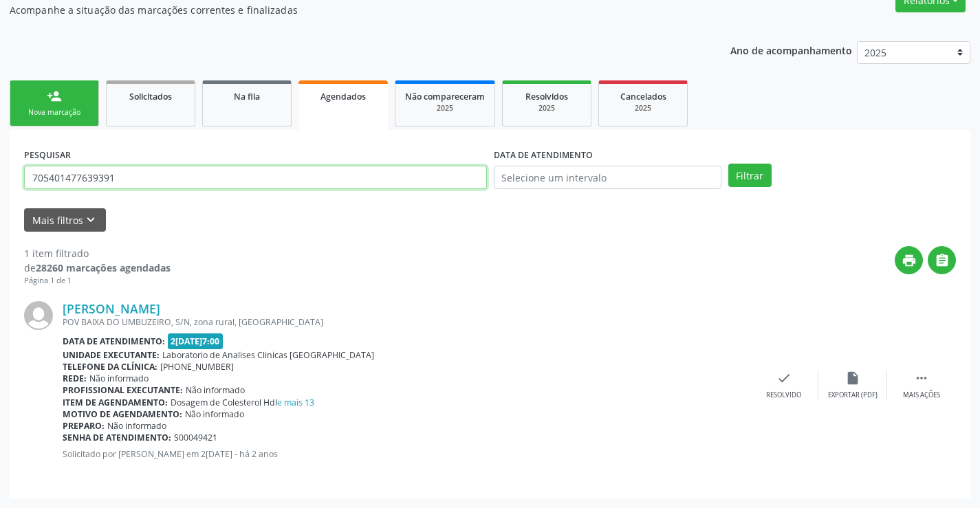
click at [259, 173] on input "705401477639391" at bounding box center [255, 177] width 463 height 23
type input "700508380995651"
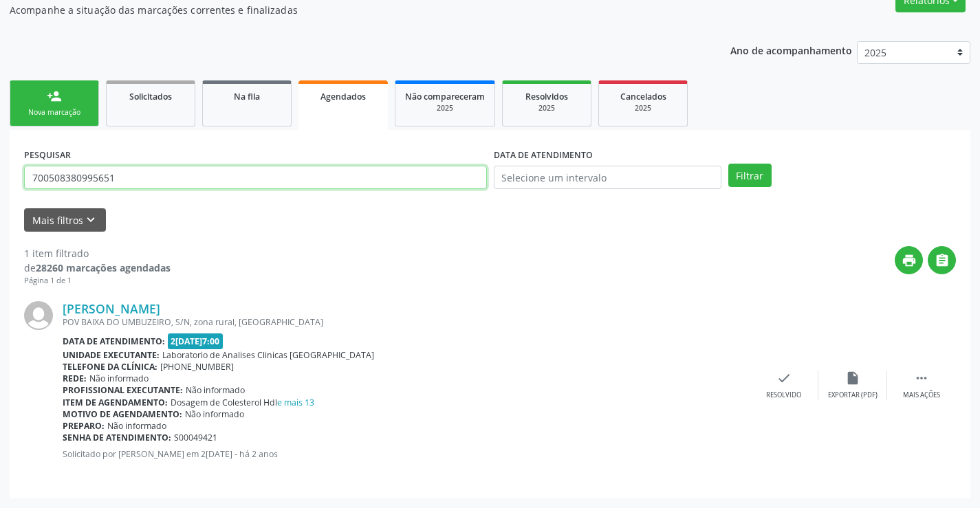
click at [728, 164] on button "Filtrar" at bounding box center [749, 175] width 43 height 23
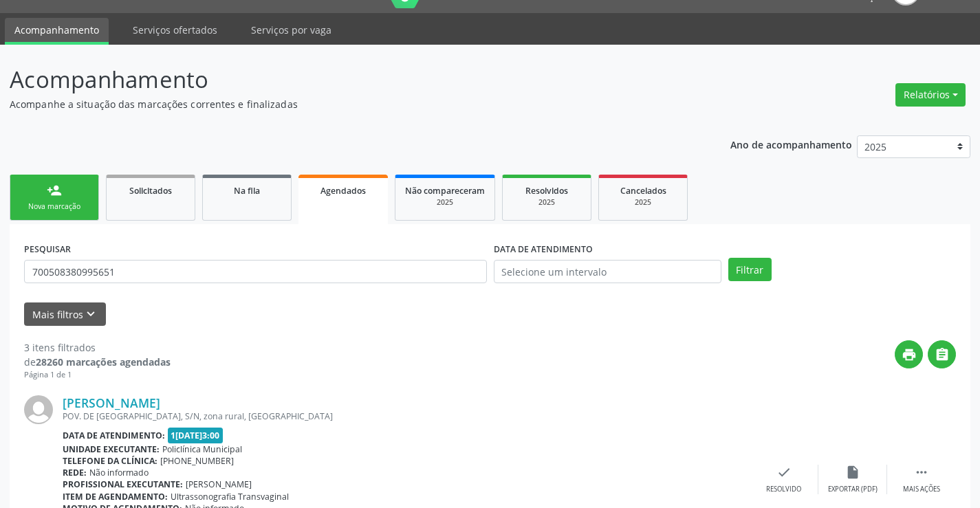
scroll to position [0, 0]
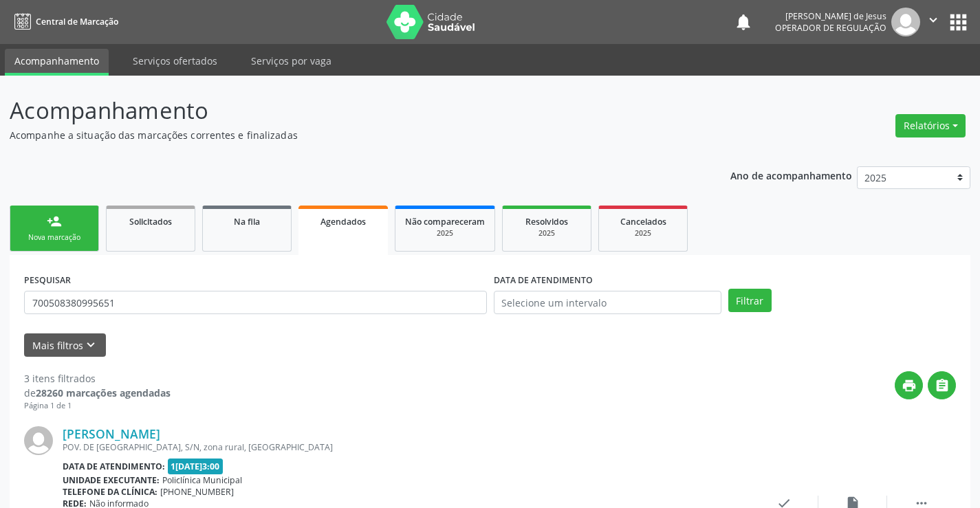
drag, startPoint x: 975, startPoint y: 1, endPoint x: 362, endPoint y: 376, distance: 718.4
click at [362, 376] on div "print " at bounding box center [564, 391] width 786 height 41
click at [924, 25] on button "" at bounding box center [933, 22] width 26 height 29
click at [906, 91] on link "Sair" at bounding box center [898, 83] width 95 height 19
